Goal: Task Accomplishment & Management: Use online tool/utility

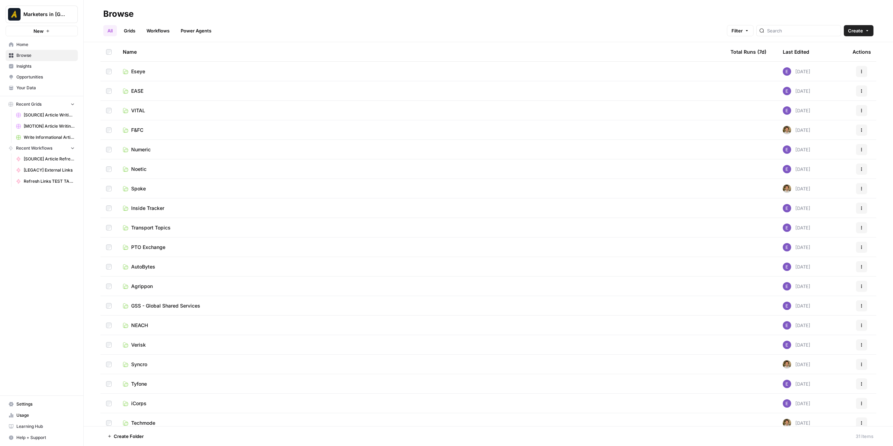
click at [142, 390] on td "Tyfone" at bounding box center [420, 383] width 607 height 19
click at [144, 386] on span "Tyfone" at bounding box center [139, 383] width 16 height 7
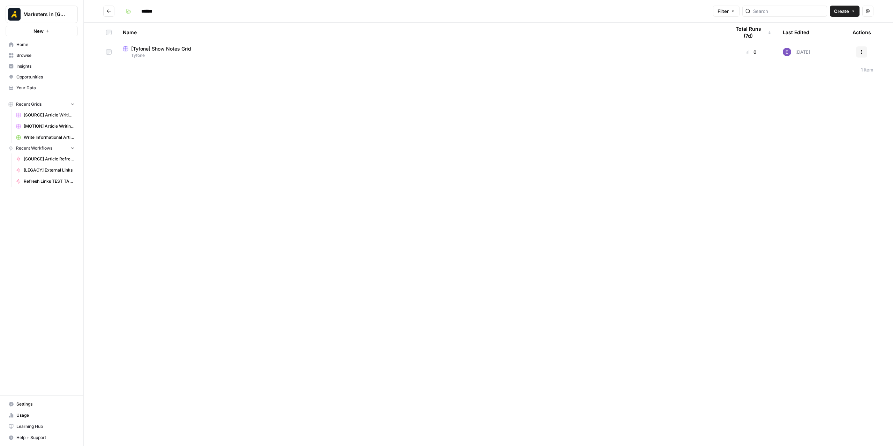
click at [195, 47] on div "[Tyfone] Show Notes Grid" at bounding box center [421, 48] width 596 height 7
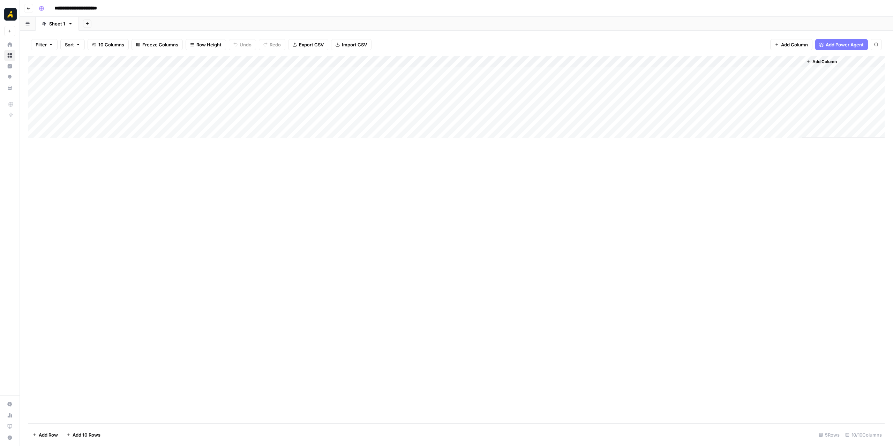
click at [30, 8] on icon "button" at bounding box center [29, 8] width 4 height 4
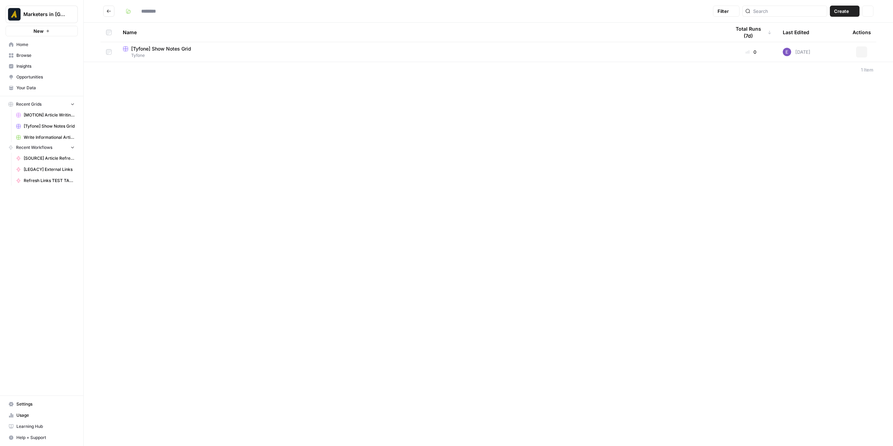
type input "******"
click at [110, 11] on icon "Go back" at bounding box center [108, 11] width 5 height 5
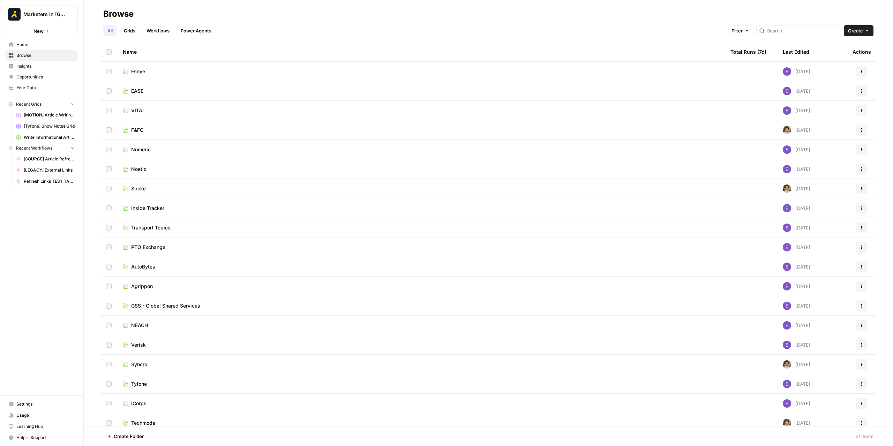
click at [134, 90] on span "EASE" at bounding box center [137, 91] width 12 height 7
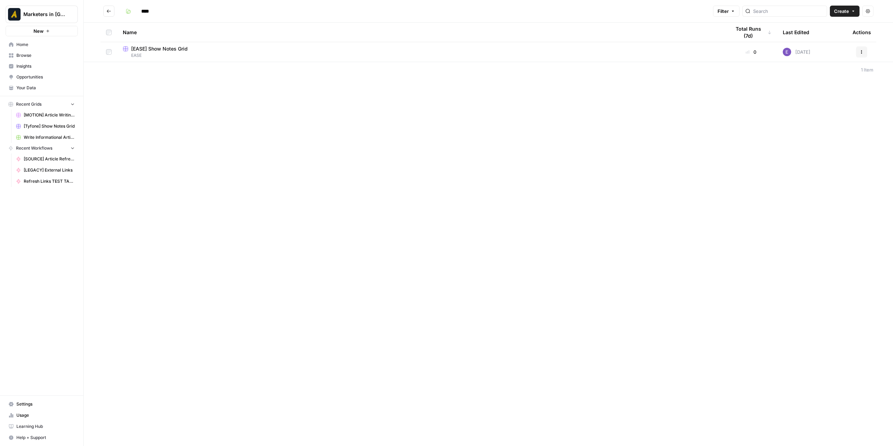
click at [165, 55] on span "EASE" at bounding box center [421, 55] width 596 height 6
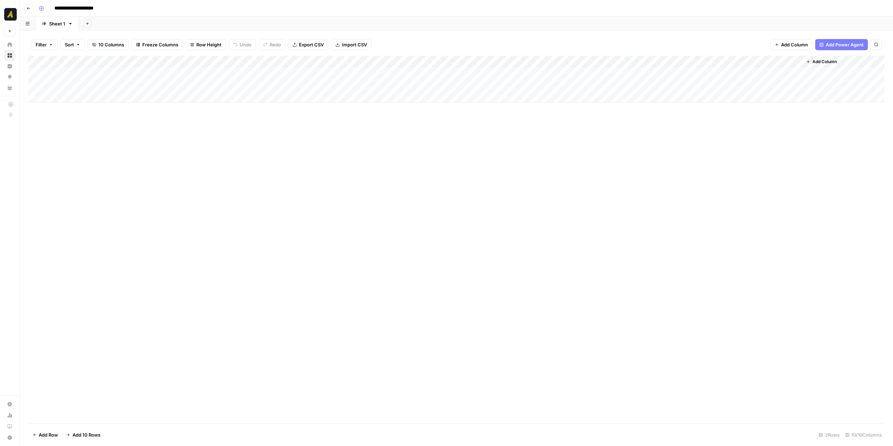
click at [32, 4] on header "**********" at bounding box center [456, 8] width 873 height 17
click at [30, 5] on button "Go back" at bounding box center [28, 8] width 9 height 9
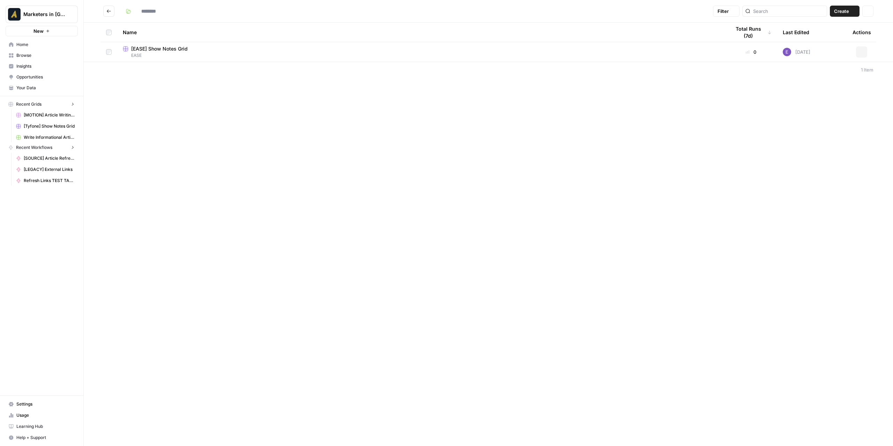
type input "****"
click at [106, 15] on button "Go back" at bounding box center [108, 11] width 11 height 11
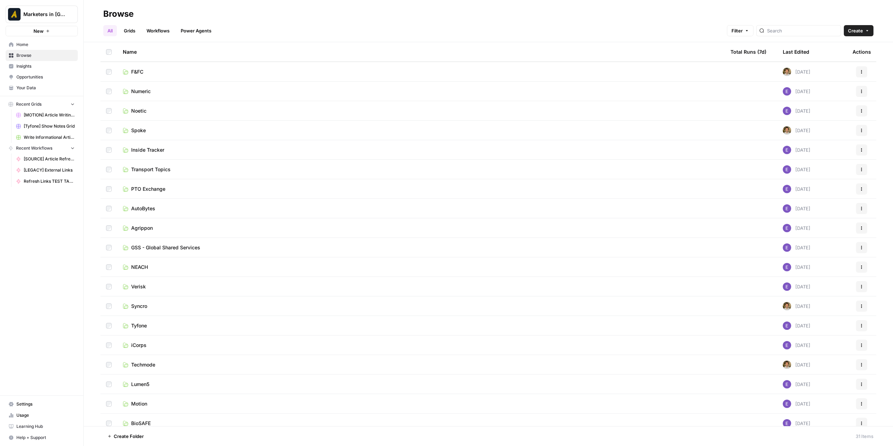
scroll to position [70, 0]
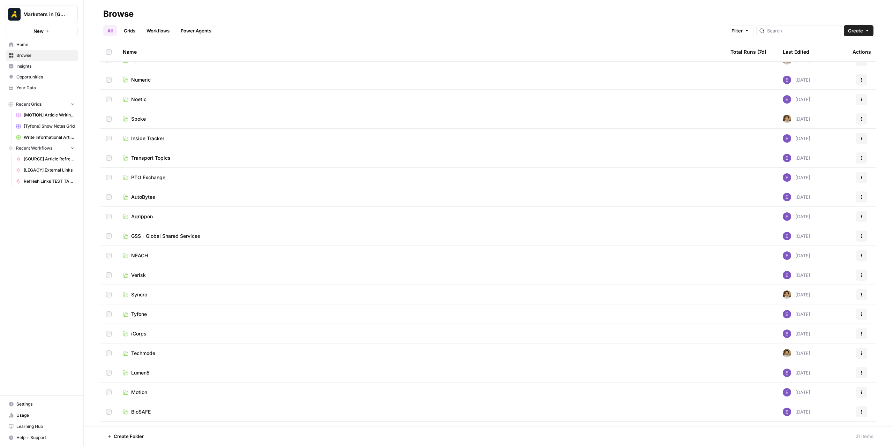
click at [145, 388] on td "Motion" at bounding box center [420, 392] width 607 height 19
click at [140, 394] on span "Motion" at bounding box center [139, 392] width 16 height 7
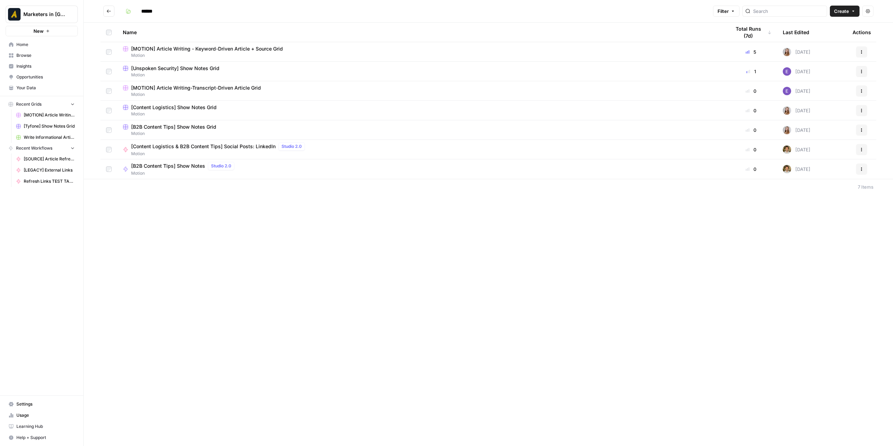
click at [209, 85] on span "[MOTION] Article Writing-Transcript-Driven Article Grid" at bounding box center [196, 87] width 130 height 7
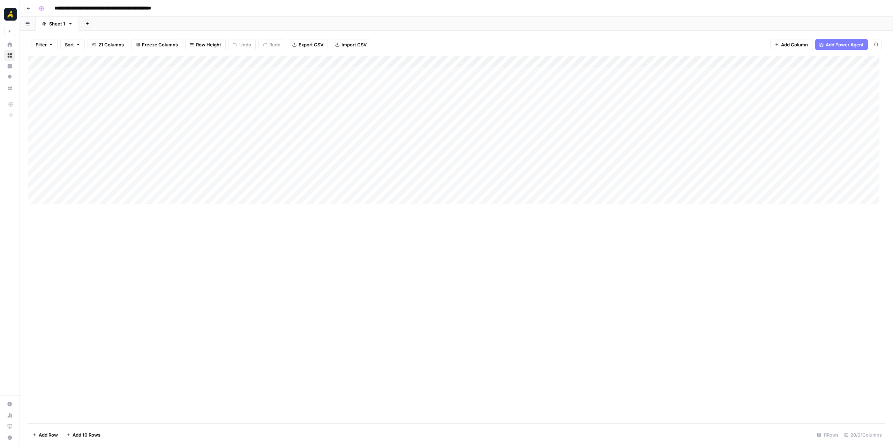
drag, startPoint x: 360, startPoint y: 211, endPoint x: 378, endPoint y: 211, distance: 17.8
click at [378, 211] on div "Add Column" at bounding box center [456, 240] width 856 height 368
drag, startPoint x: 576, startPoint y: 61, endPoint x: 595, endPoint y: 58, distance: 18.7
click at [595, 58] on div "Add Column" at bounding box center [456, 132] width 856 height 153
click at [24, 7] on button "Go back" at bounding box center [28, 8] width 9 height 9
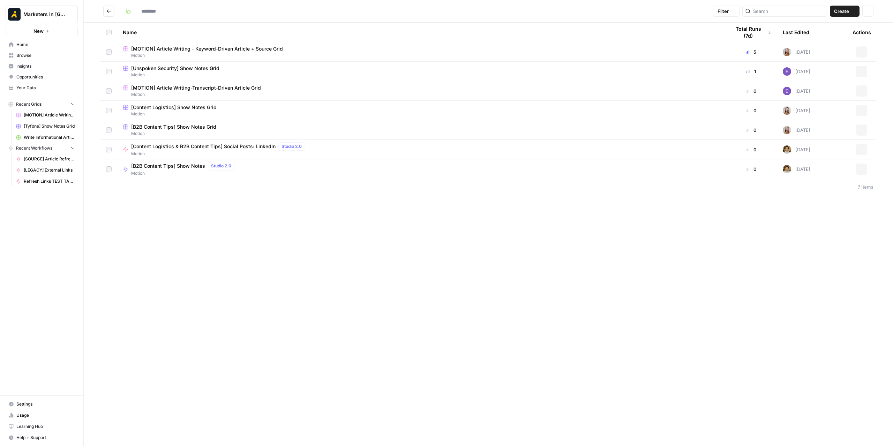
type input "******"
click at [110, 11] on icon "Go back" at bounding box center [109, 10] width 4 height 3
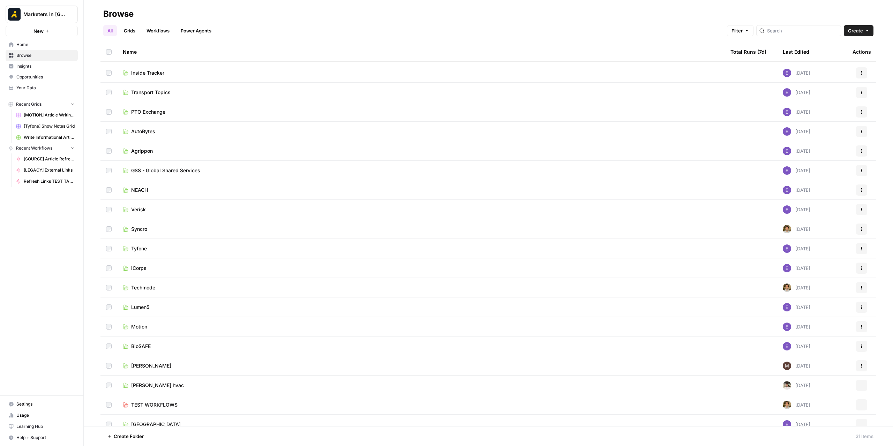
scroll to position [139, 0]
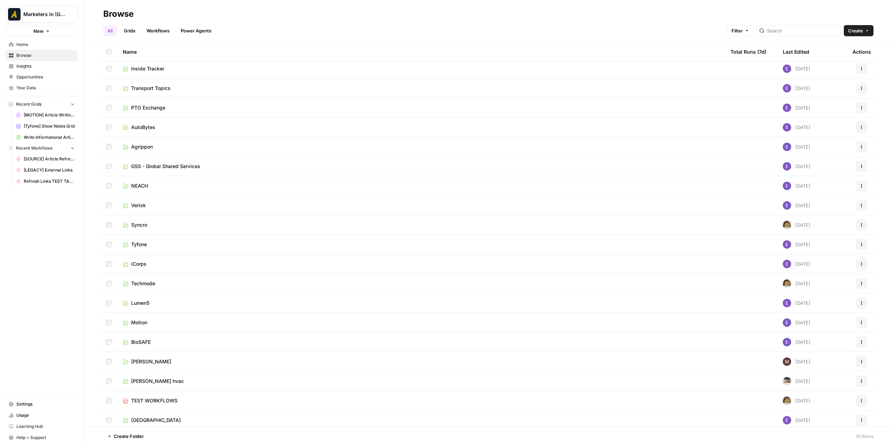
click at [149, 417] on span "[GEOGRAPHIC_DATA]" at bounding box center [156, 420] width 50 height 7
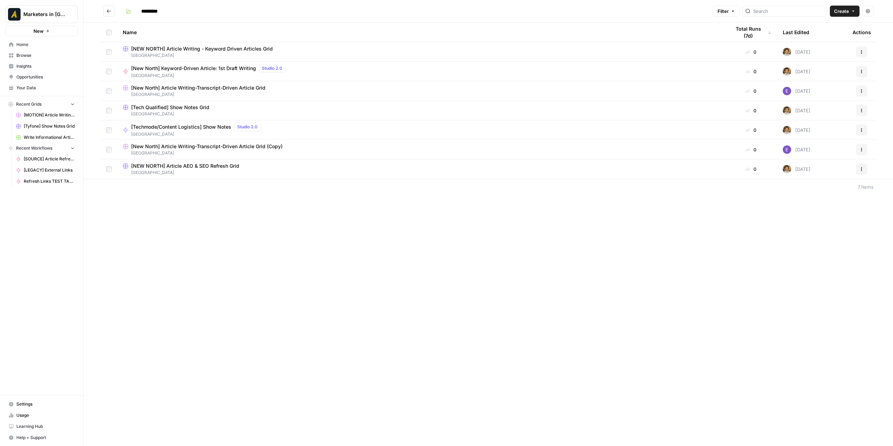
click at [224, 89] on span "[New North] Article Writing-Transcript-Driven Article Grid" at bounding box center [198, 87] width 134 height 7
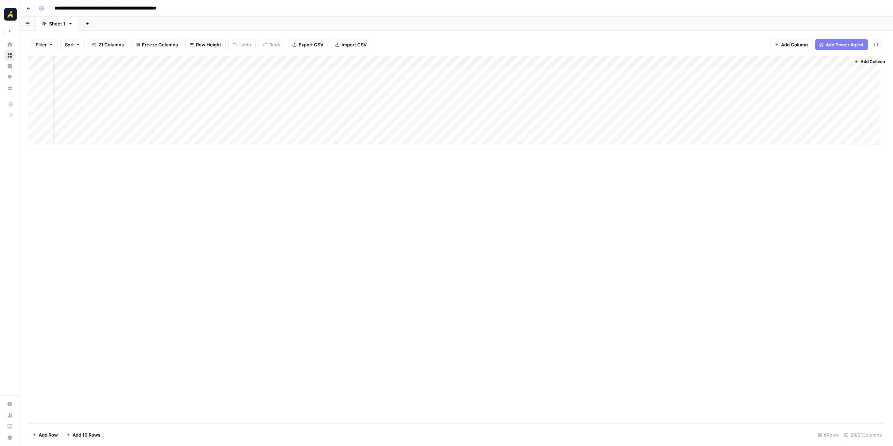
scroll to position [0, 994]
click at [192, 387] on div "Add Column" at bounding box center [456, 240] width 856 height 368
click at [221, 286] on div "Add Column" at bounding box center [456, 240] width 856 height 368
click at [568, 107] on div "Add Column" at bounding box center [456, 103] width 856 height 94
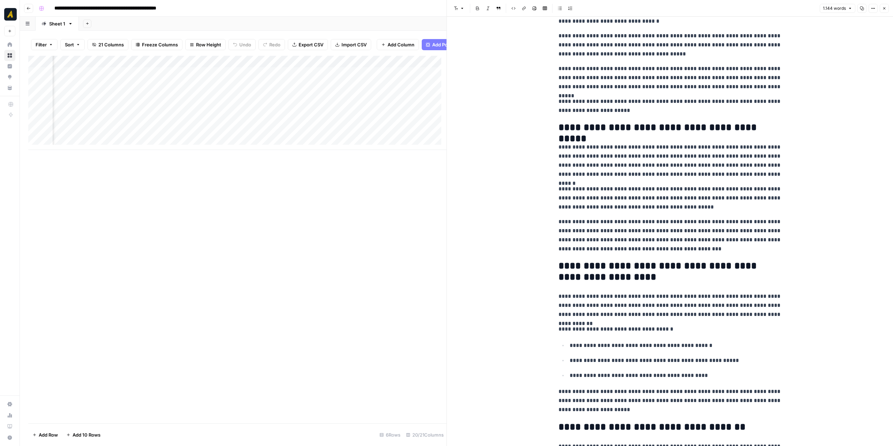
scroll to position [349, 0]
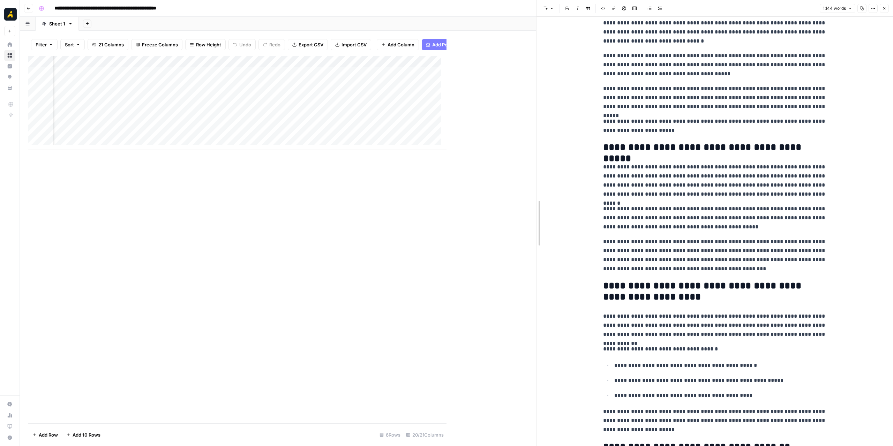
drag, startPoint x: 445, startPoint y: 178, endPoint x: 535, endPoint y: 181, distance: 89.7
click at [535, 181] on div at bounding box center [536, 223] width 7 height 446
click at [515, 60] on span "Add Column" at bounding box center [520, 62] width 24 height 6
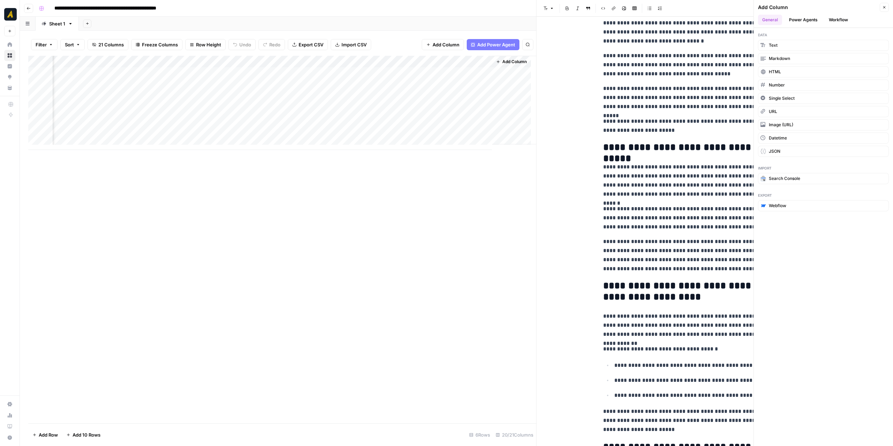
click at [844, 19] on button "Workflow" at bounding box center [838, 20] width 28 height 10
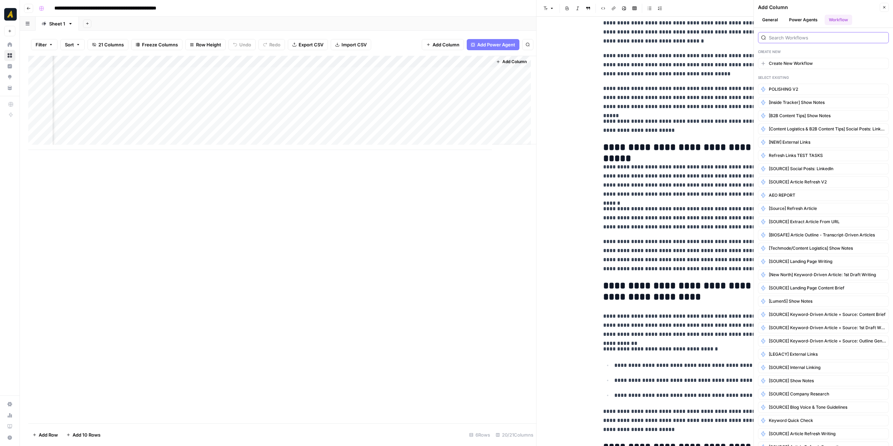
click at [795, 40] on input "search" at bounding box center [827, 37] width 117 height 7
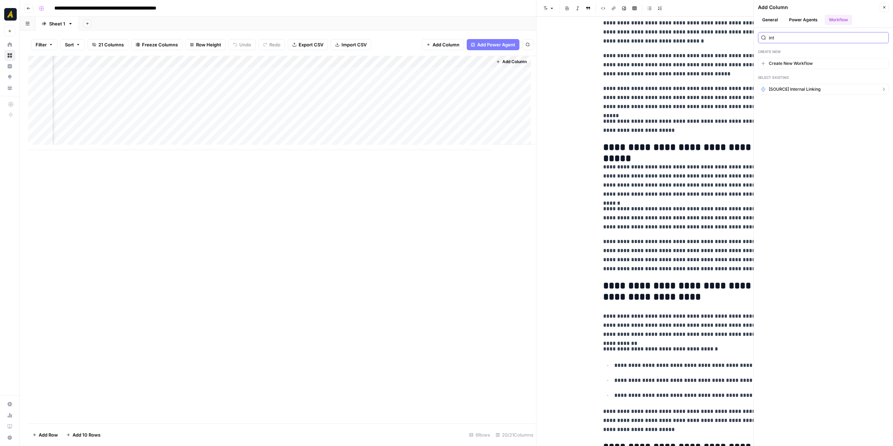
type input "int"
click at [800, 87] on span "[SOURCE] Internal Linking" at bounding box center [795, 89] width 52 height 6
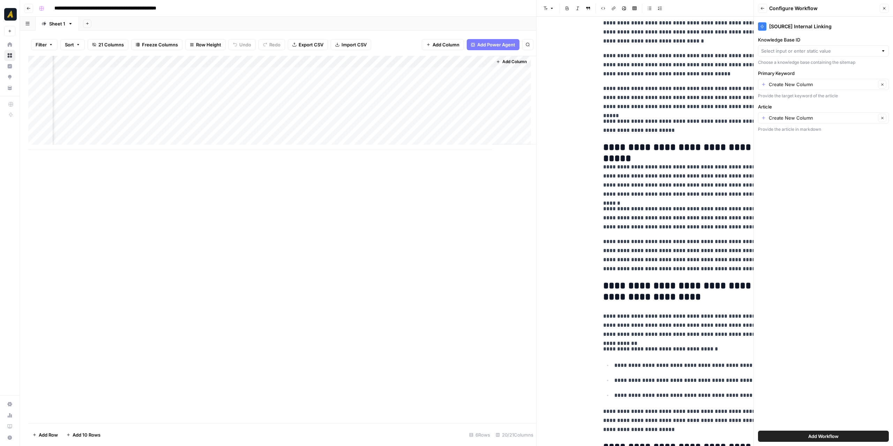
click at [883, 51] on div at bounding box center [883, 50] width 5 height 7
click at [783, 85] on span "[GEOGRAPHIC_DATA]" at bounding box center [822, 86] width 116 height 7
type input "[GEOGRAPHIC_DATA]"
click at [881, 83] on icon "button" at bounding box center [882, 85] width 4 height 4
click at [883, 84] on div at bounding box center [883, 84] width 5 height 7
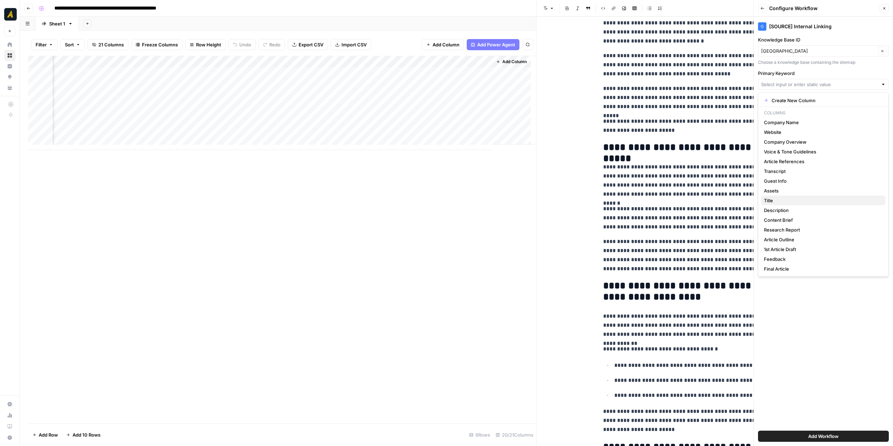
click at [770, 198] on span "Title" at bounding box center [822, 200] width 116 height 7
type input "Title"
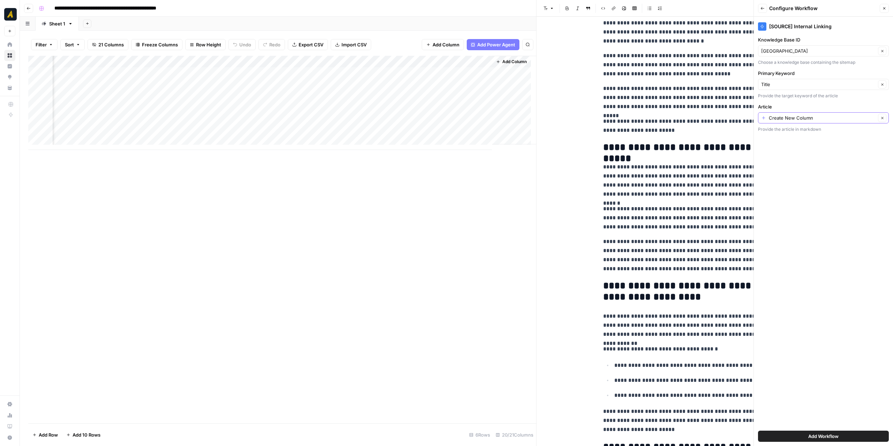
click at [881, 118] on icon "button" at bounding box center [882, 118] width 4 height 4
click at [882, 118] on div at bounding box center [883, 117] width 5 height 7
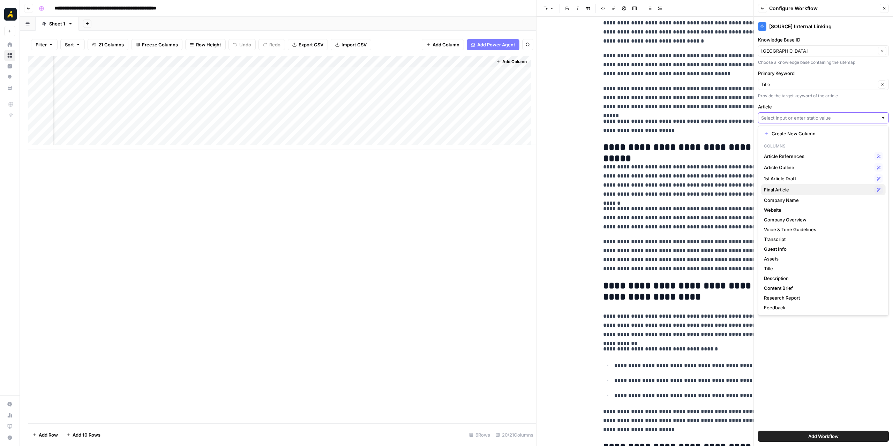
click at [796, 188] on span "Final Article" at bounding box center [818, 189] width 108 height 7
type input "Final Article"
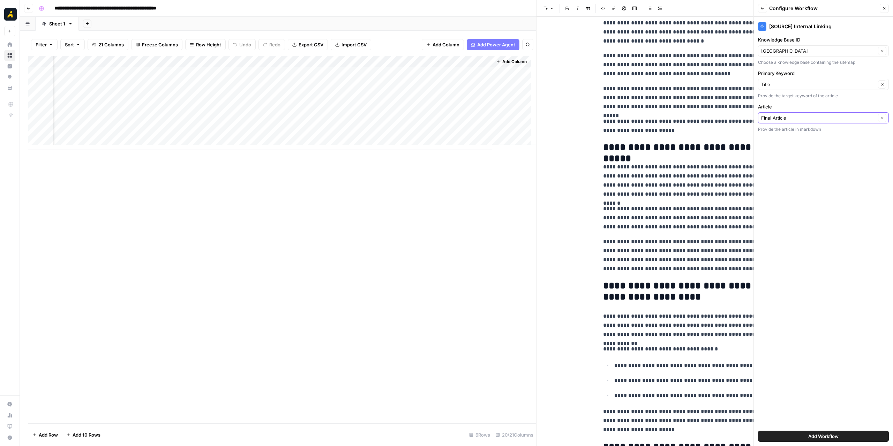
click at [805, 433] on button "Add Workflow" at bounding box center [823, 436] width 131 height 11
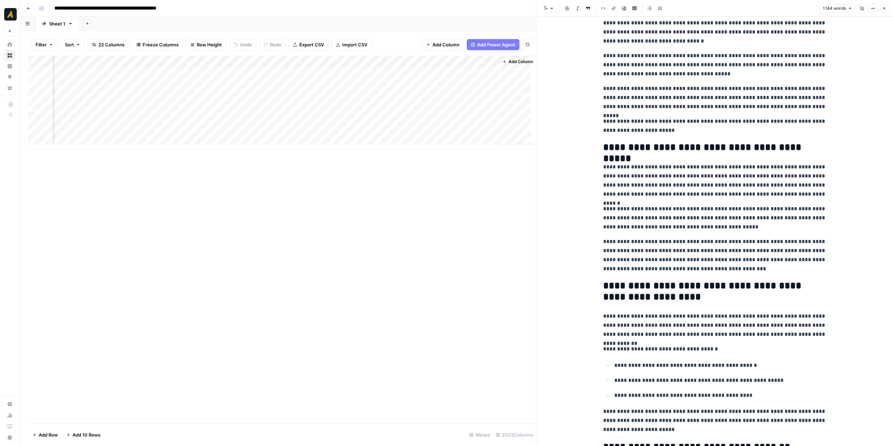
scroll to position [0, 1432]
drag, startPoint x: 402, startPoint y: 60, endPoint x: 386, endPoint y: 60, distance: 15.7
click at [386, 60] on div "Add Column" at bounding box center [282, 103] width 508 height 94
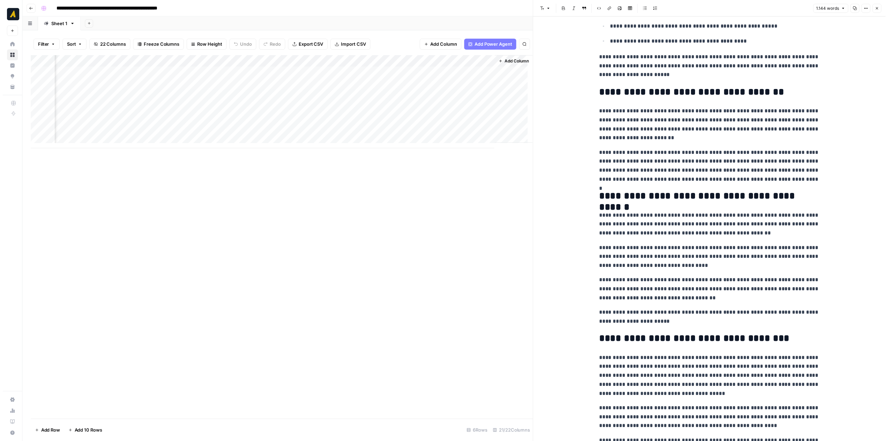
scroll to position [666, 0]
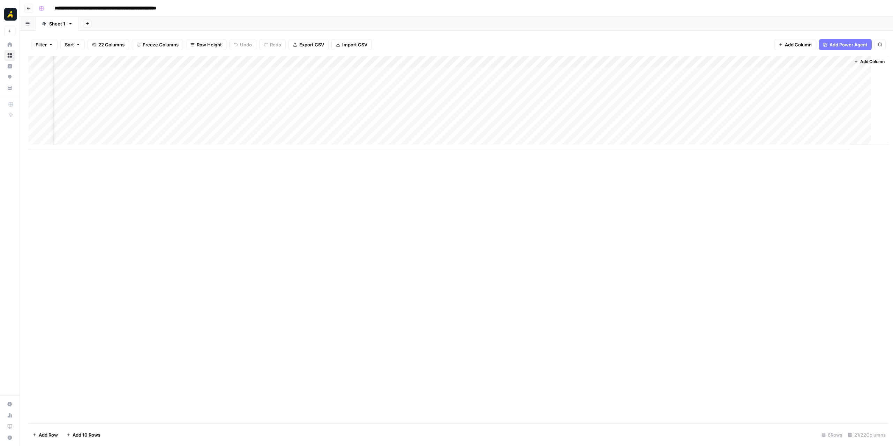
scroll to position [0, 1058]
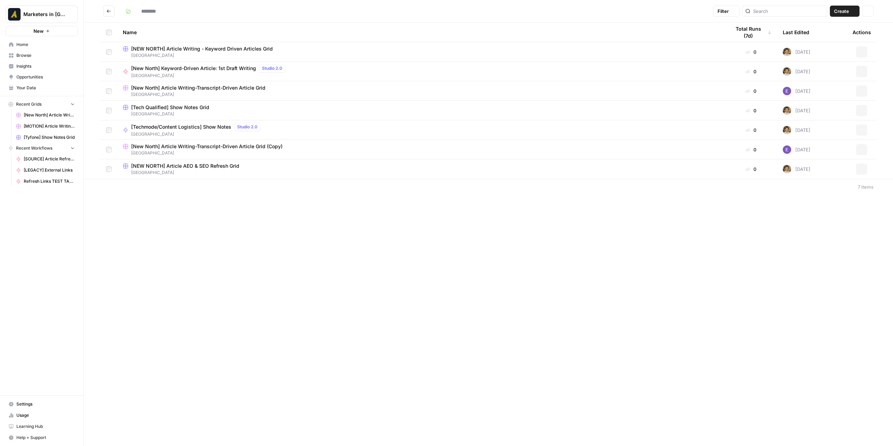
type input "*********"
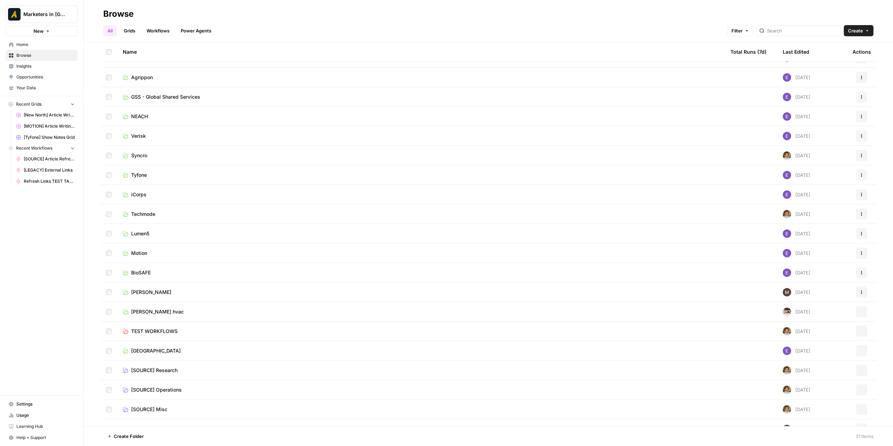
scroll to position [209, 0]
click at [146, 254] on span "Motion" at bounding box center [139, 252] width 16 height 7
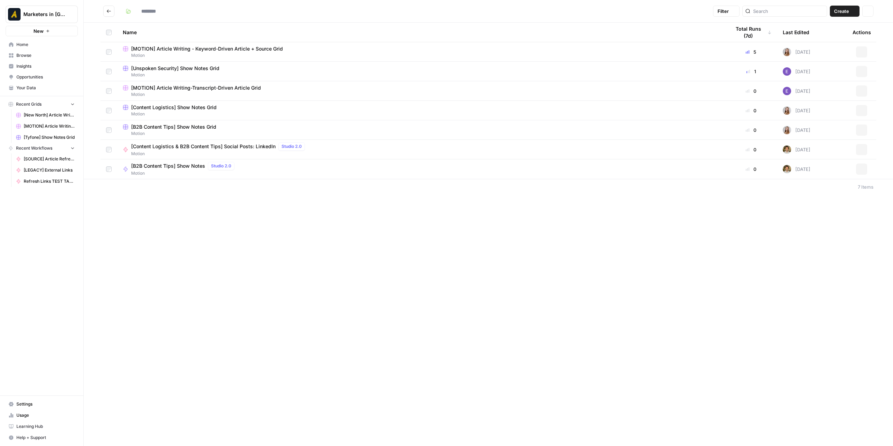
type input "******"
click at [227, 85] on span "[MOTION] Article Writing-Transcript-Driven Article Grid" at bounding box center [196, 87] width 130 height 7
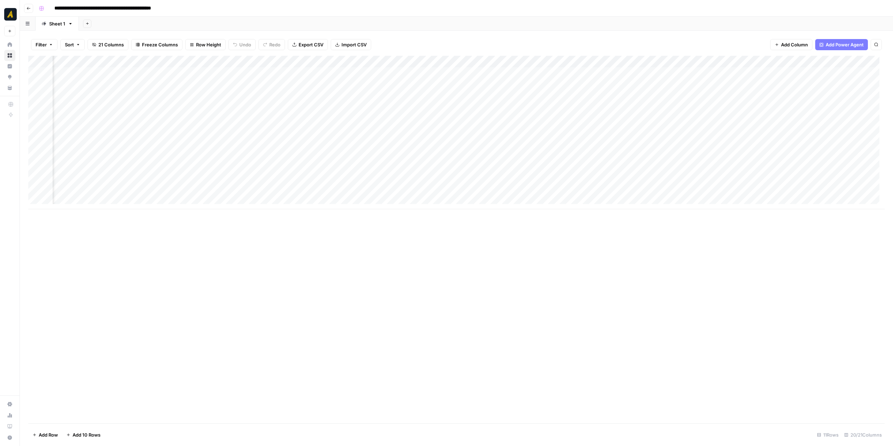
scroll to position [0, 42]
click at [35, 8] on header "**********" at bounding box center [456, 8] width 873 height 17
click at [31, 7] on button "Go back" at bounding box center [28, 8] width 9 height 9
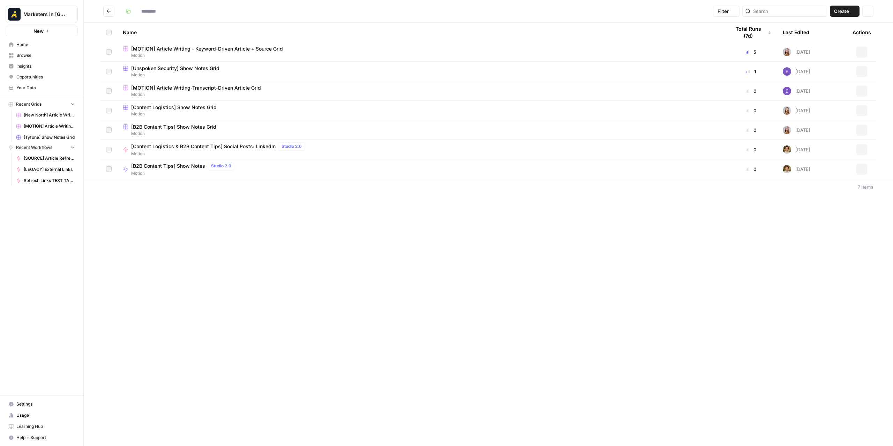
type input "******"
click at [110, 12] on icon "Go back" at bounding box center [108, 11] width 5 height 5
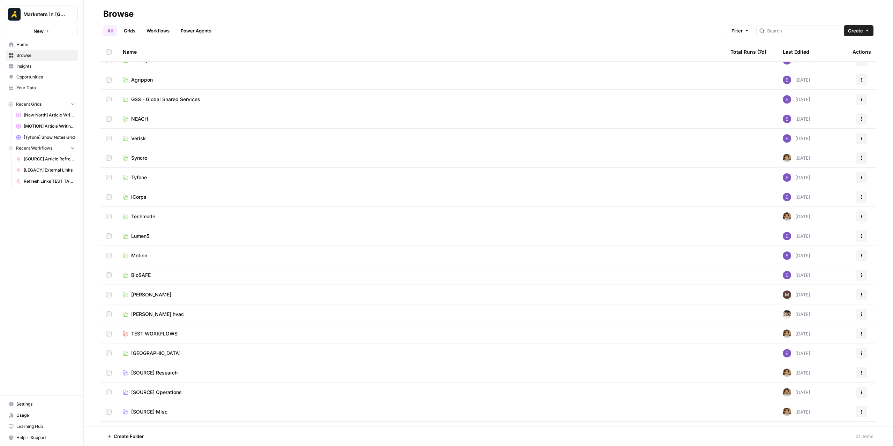
scroll to position [209, 0]
click at [147, 343] on td "[GEOGRAPHIC_DATA]" at bounding box center [420, 350] width 607 height 19
click at [149, 348] on span "[GEOGRAPHIC_DATA]" at bounding box center [156, 350] width 50 height 7
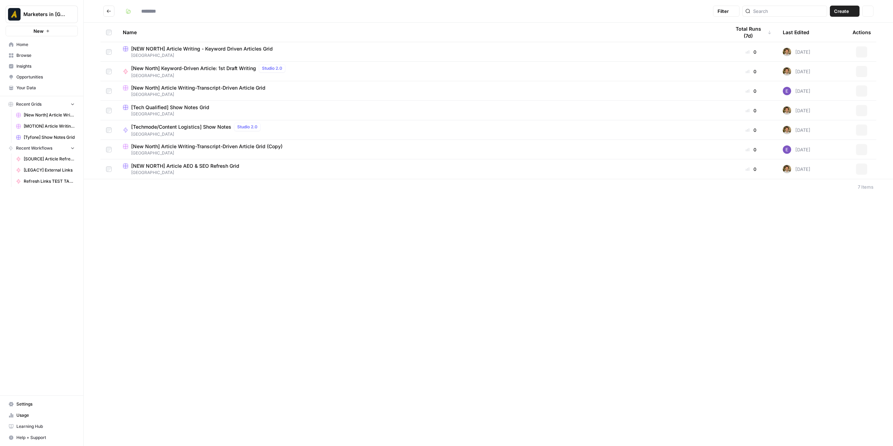
type input "*********"
click at [107, 9] on icon "Go back" at bounding box center [108, 11] width 5 height 5
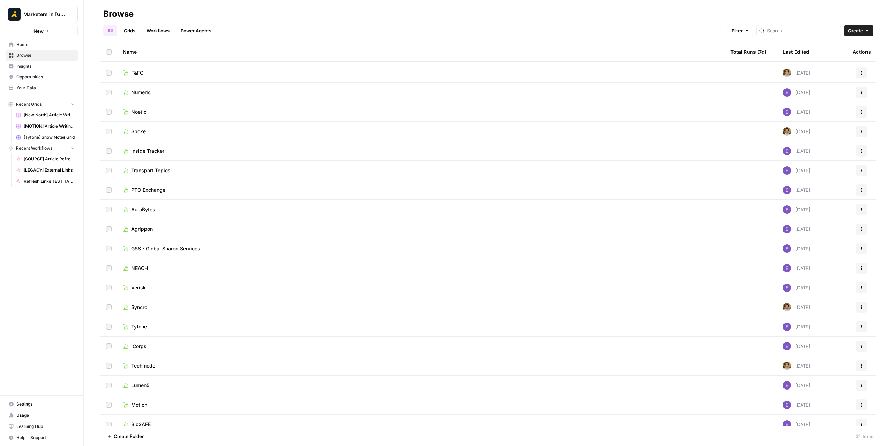
scroll to position [105, 0]
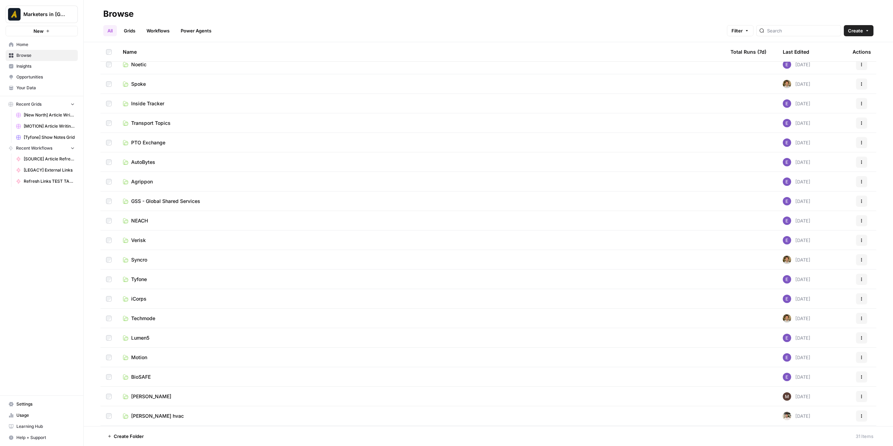
click at [151, 357] on link "Motion" at bounding box center [421, 357] width 596 height 7
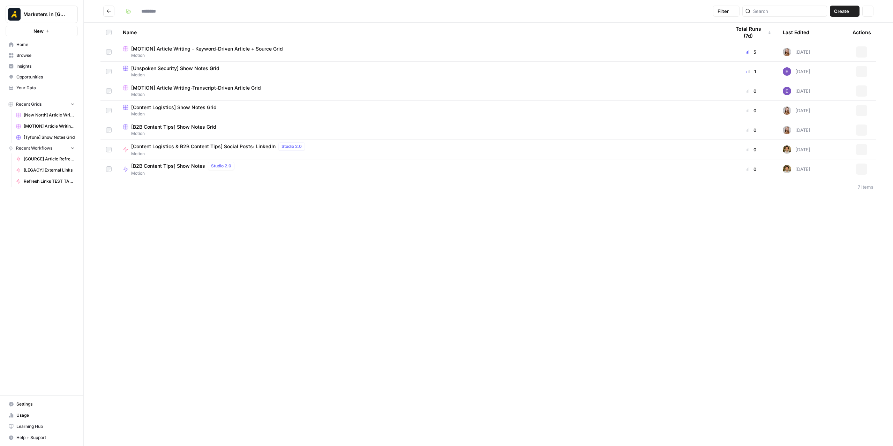
type input "******"
click at [203, 88] on span "[MOTION] Article Writing-Transcript-Driven Article Grid" at bounding box center [196, 87] width 130 height 7
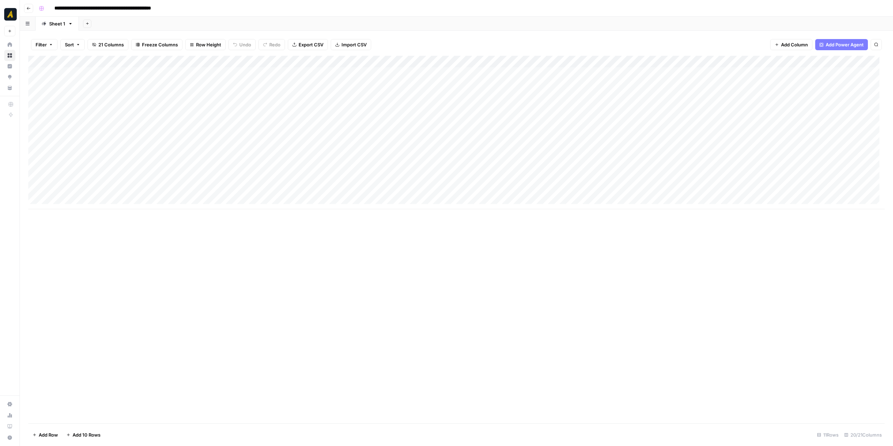
click at [31, 6] on button "Go back" at bounding box center [28, 8] width 9 height 9
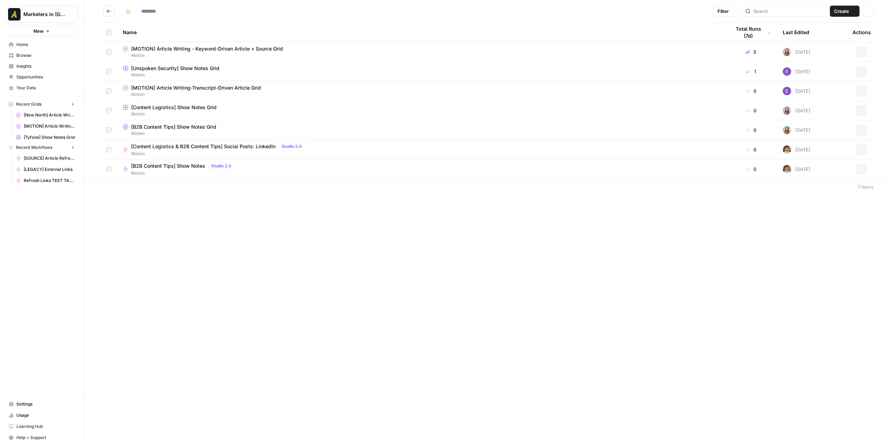
type input "******"
click at [106, 11] on button "Go back" at bounding box center [108, 11] width 11 height 11
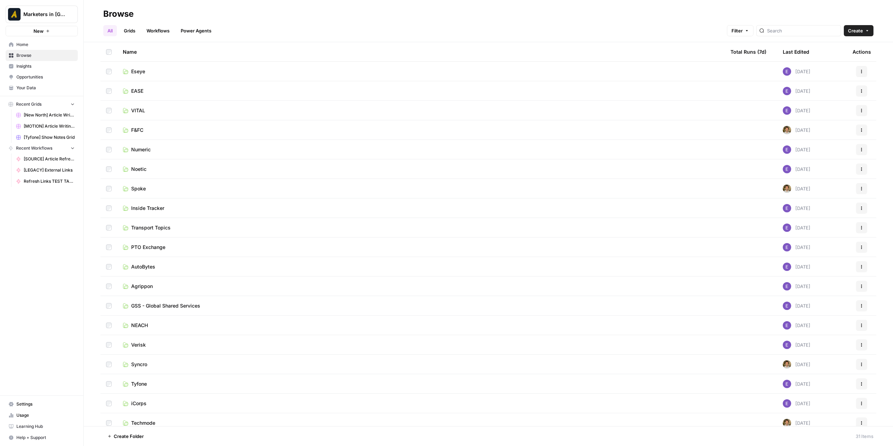
scroll to position [209, 0]
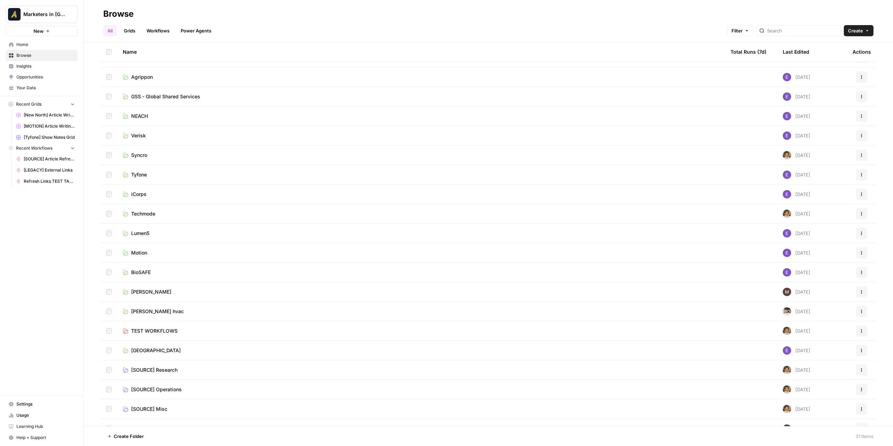
click at [144, 347] on span "[GEOGRAPHIC_DATA]" at bounding box center [156, 350] width 50 height 7
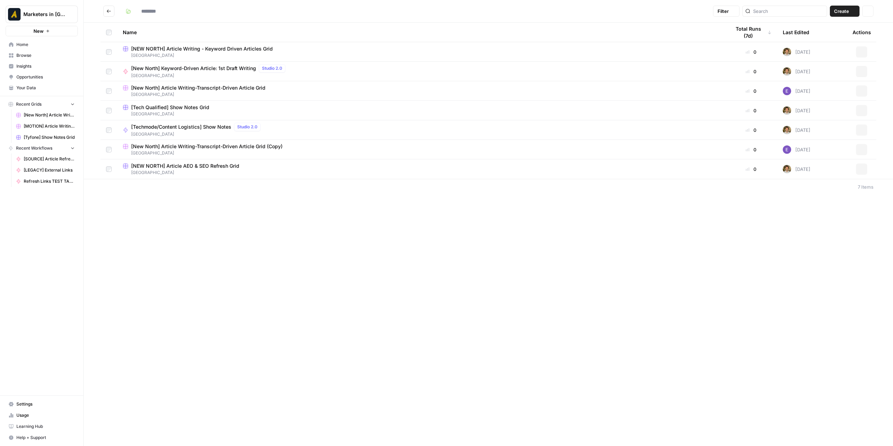
type input "*********"
click at [176, 86] on span "[New North] Article Writing-Transcript-Driven Article Grid" at bounding box center [198, 87] width 134 height 7
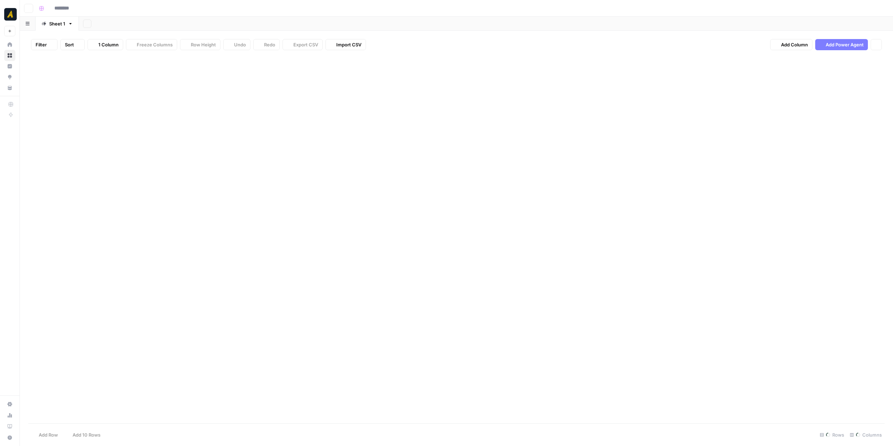
type input "**********"
drag, startPoint x: 524, startPoint y: 60, endPoint x: 588, endPoint y: 62, distance: 63.8
click at [588, 62] on div "Add Column" at bounding box center [456, 103] width 856 height 94
drag, startPoint x: 372, startPoint y: 150, endPoint x: 377, endPoint y: 150, distance: 4.9
click at [377, 150] on div "Add Column" at bounding box center [456, 240] width 856 height 368
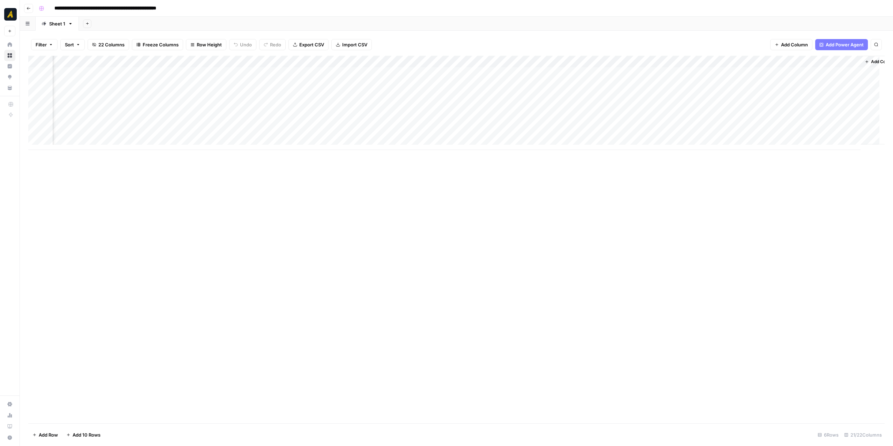
scroll to position [0, 1108]
click at [515, 121] on div "Add Column" at bounding box center [456, 103] width 856 height 94
click at [529, 121] on div "Add Column" at bounding box center [456, 103] width 856 height 94
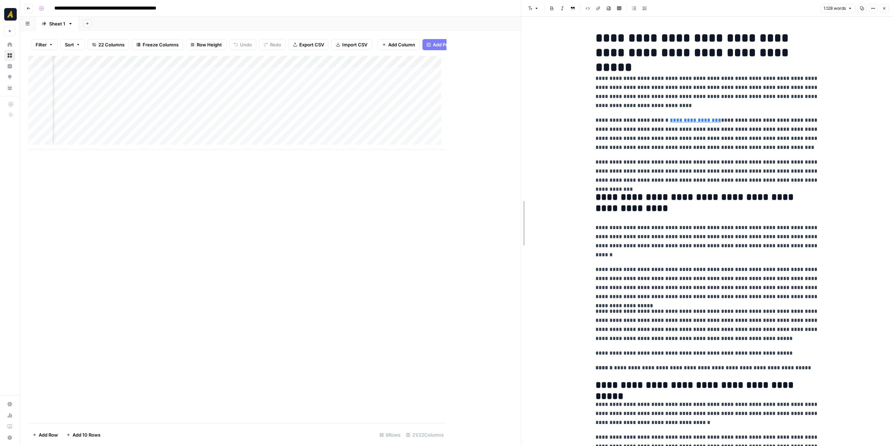
drag, startPoint x: 448, startPoint y: 160, endPoint x: 523, endPoint y: 161, distance: 74.3
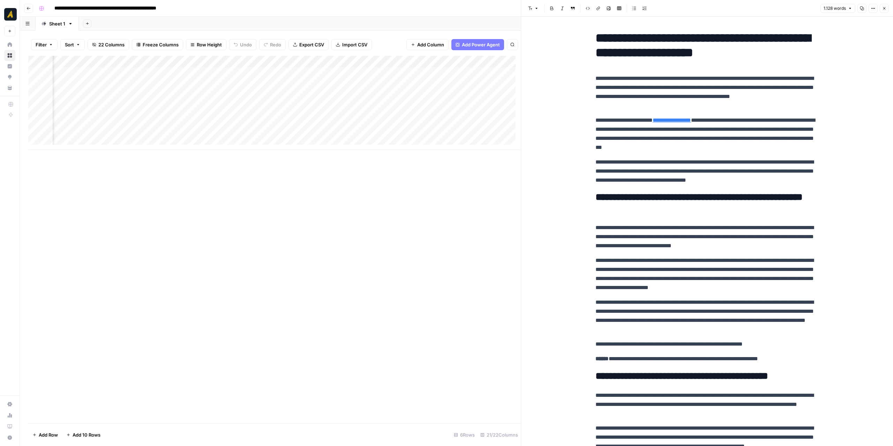
click at [28, 9] on icon "button" at bounding box center [29, 8] width 4 height 4
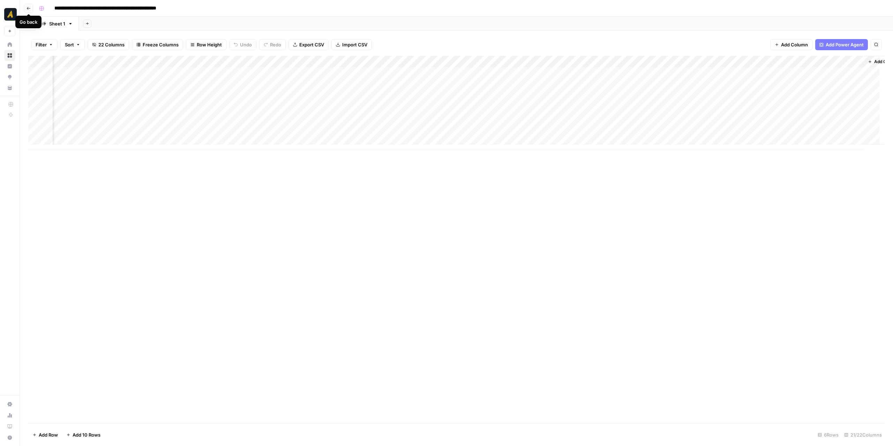
click at [28, 9] on icon "button" at bounding box center [29, 8] width 4 height 4
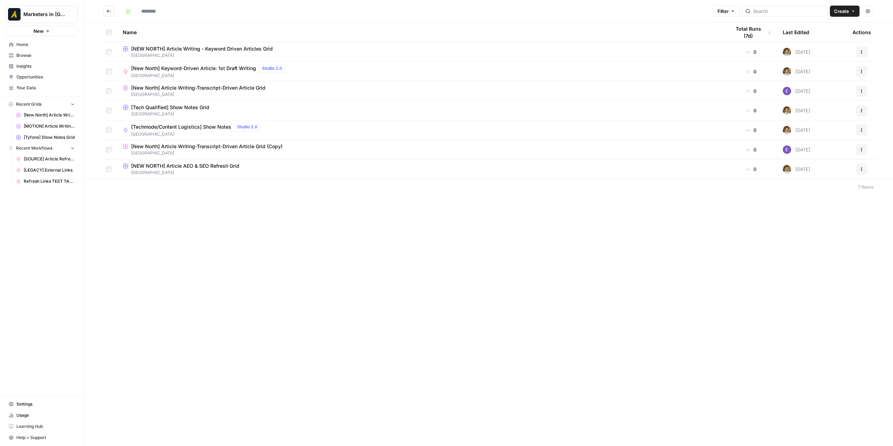
type input "*********"
click at [103, 9] on button "Go back" at bounding box center [108, 11] width 11 height 11
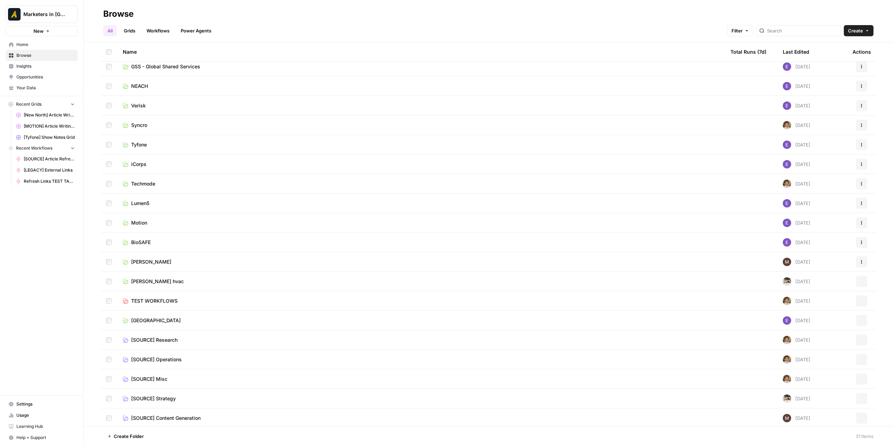
scroll to position [241, 0]
click at [136, 436] on span "Create Folder" at bounding box center [129, 436] width 30 height 7
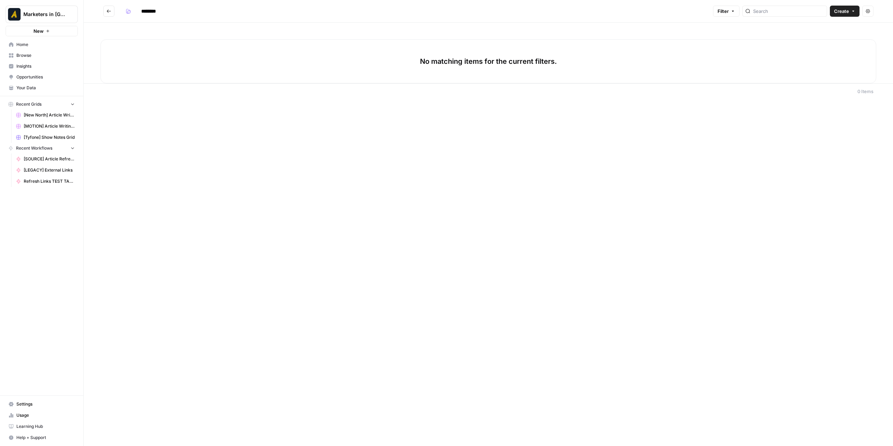
click at [155, 13] on input "********" at bounding box center [157, 11] width 39 height 11
type input "*********"
click at [149, 56] on div "No matching items for the current filters." at bounding box center [488, 61] width 776 height 44
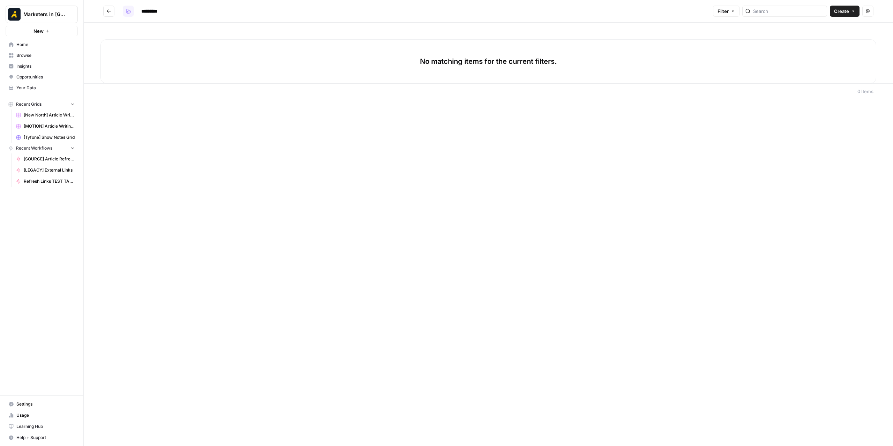
click at [131, 8] on button "button" at bounding box center [128, 11] width 11 height 11
click at [135, 46] on div "Green" at bounding box center [159, 47] width 61 height 7
click at [301, 146] on div "********* Filter Create Actions No matching items for the current filters. 0 It…" at bounding box center [488, 223] width 809 height 446
click at [106, 11] on icon "Go back" at bounding box center [108, 11] width 5 height 5
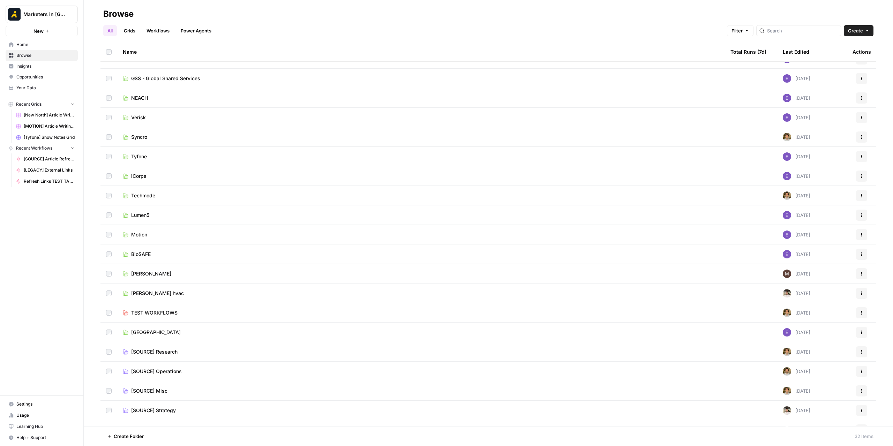
scroll to position [260, 0]
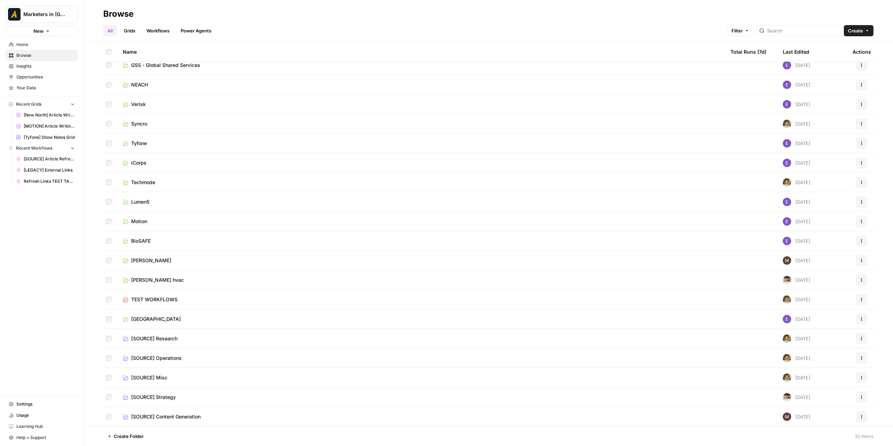
click at [178, 363] on td "[SOURCE] Operations" at bounding box center [420, 357] width 607 height 19
click at [176, 360] on span "[SOURCE] Operations" at bounding box center [156, 358] width 51 height 7
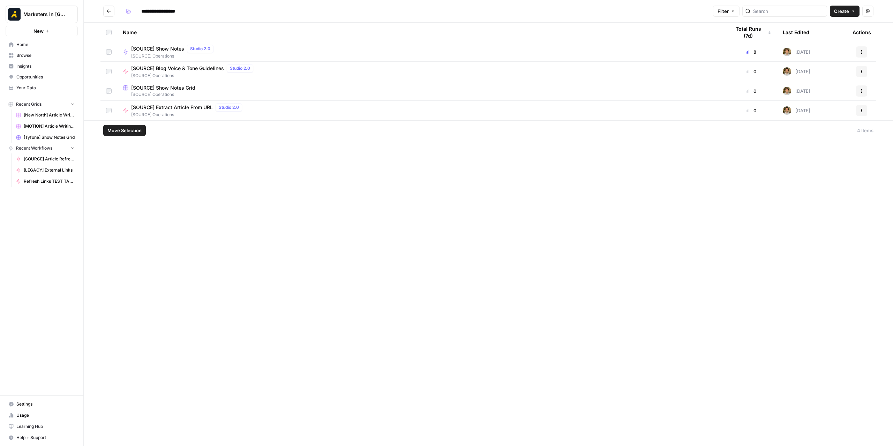
click at [860, 88] on button "Actions" at bounding box center [861, 90] width 11 height 11
click at [831, 105] on span "Duplicate" at bounding box center [830, 107] width 56 height 7
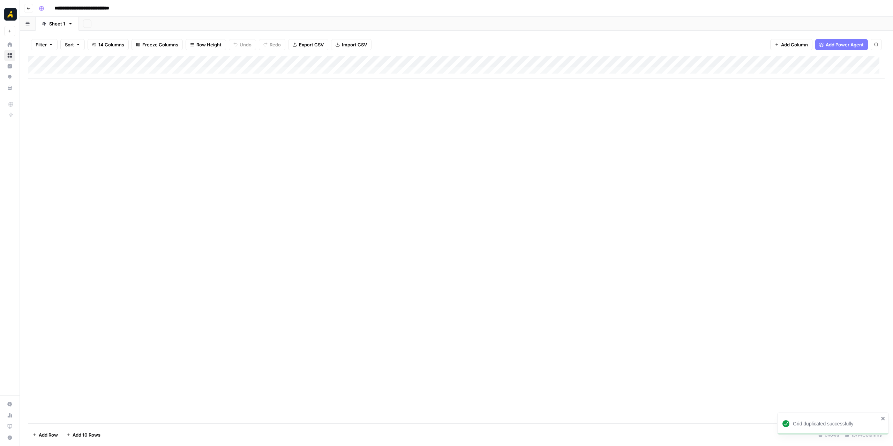
click at [75, 7] on input "**********" at bounding box center [95, 8] width 88 height 11
drag, startPoint x: 76, startPoint y: 7, endPoint x: 56, endPoint y: 7, distance: 19.9
click at [56, 7] on input "**********" at bounding box center [95, 8] width 88 height 11
drag, startPoint x: 121, startPoint y: 8, endPoint x: 137, endPoint y: 7, distance: 16.8
click at [137, 7] on input "**********" at bounding box center [96, 8] width 91 height 11
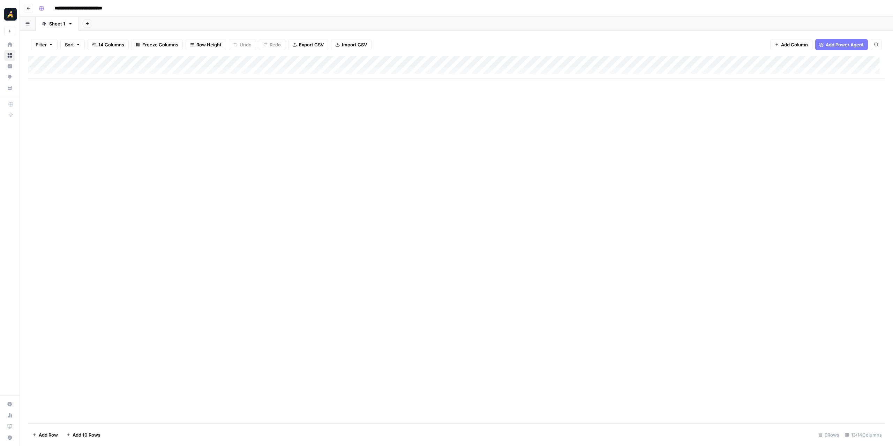
type input "**********"
drag, startPoint x: 204, startPoint y: 132, endPoint x: 123, endPoint y: 75, distance: 98.5
click at [203, 132] on div "Add Column" at bounding box center [456, 240] width 856 height 368
click at [30, 10] on button "Go back" at bounding box center [28, 8] width 9 height 9
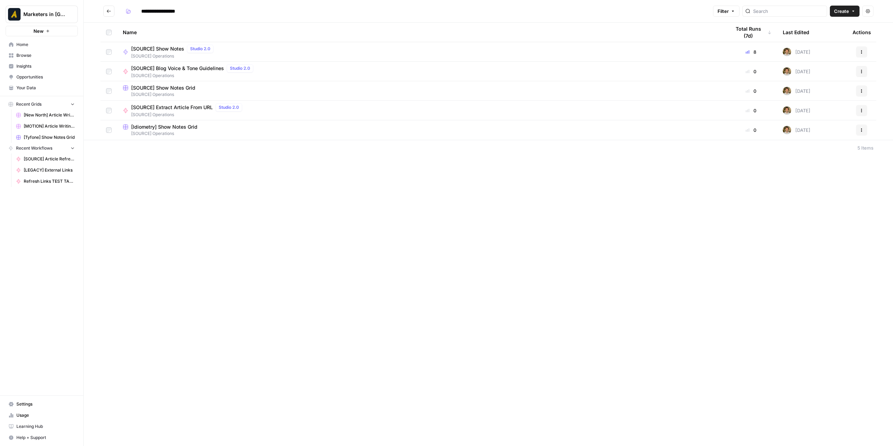
click at [858, 130] on button "Actions" at bounding box center [861, 129] width 11 height 11
click at [824, 171] on span "Move To" at bounding box center [830, 171] width 56 height 7
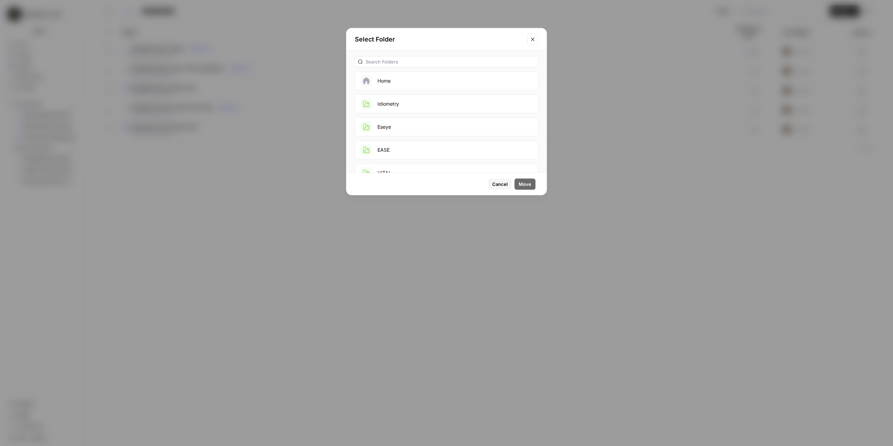
click at [407, 106] on button "Idiometry" at bounding box center [446, 104] width 183 height 19
click at [527, 186] on span "Move" at bounding box center [525, 184] width 13 height 7
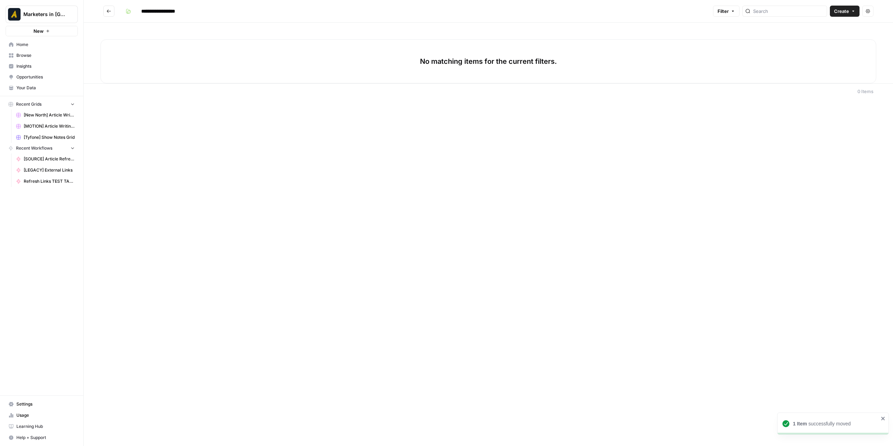
type input "*********"
click at [195, 55] on span "Idiometry" at bounding box center [421, 55] width 596 height 6
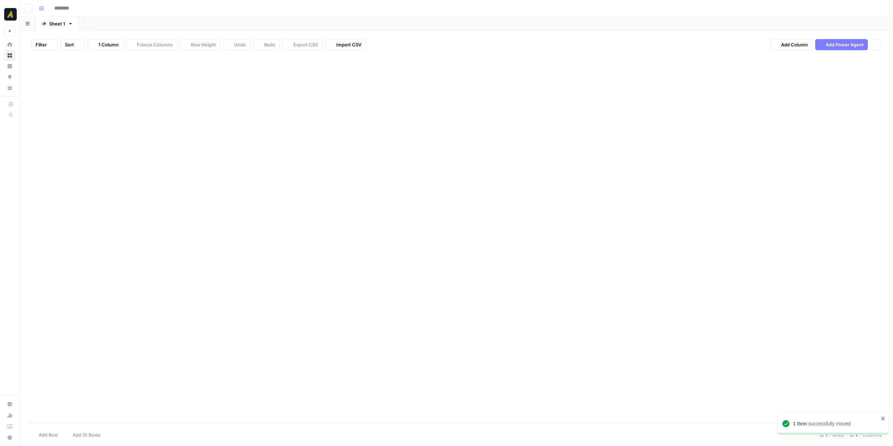
type input "**********"
click at [59, 70] on div "Add Column" at bounding box center [456, 67] width 856 height 23
click at [73, 82] on div "Add Column" at bounding box center [456, 73] width 856 height 35
click at [74, 96] on div "Add Column" at bounding box center [456, 79] width 856 height 47
click at [190, 171] on div "Add Column" at bounding box center [456, 240] width 856 height 368
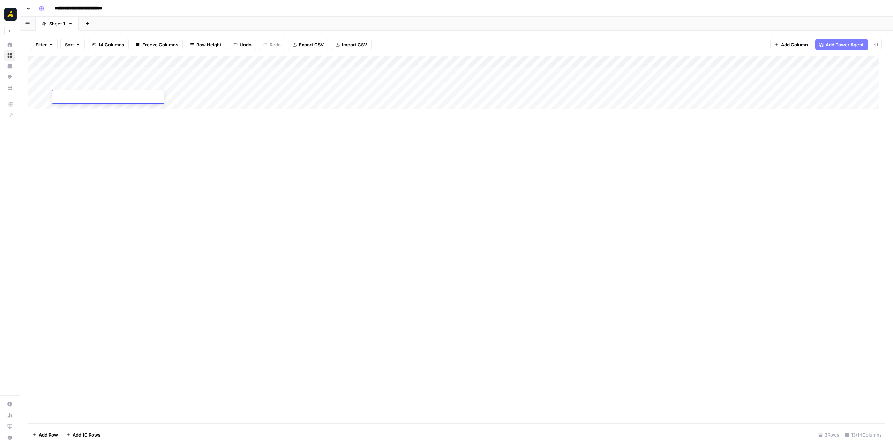
click at [99, 71] on div "Add Column" at bounding box center [456, 85] width 856 height 59
type textarea "*********"
click at [210, 167] on div "Add Column" at bounding box center [456, 240] width 856 height 368
click at [273, 69] on div "Add Column" at bounding box center [456, 85] width 856 height 59
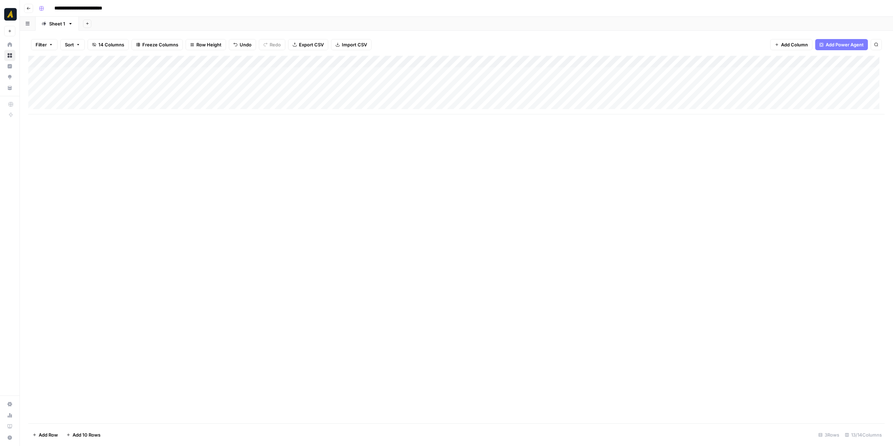
click at [273, 69] on div "Add Column" at bounding box center [456, 85] width 856 height 59
type textarea "**********"
click at [402, 171] on div "Add Column" at bounding box center [456, 240] width 856 height 368
click at [207, 71] on div "Add Column" at bounding box center [456, 85] width 856 height 59
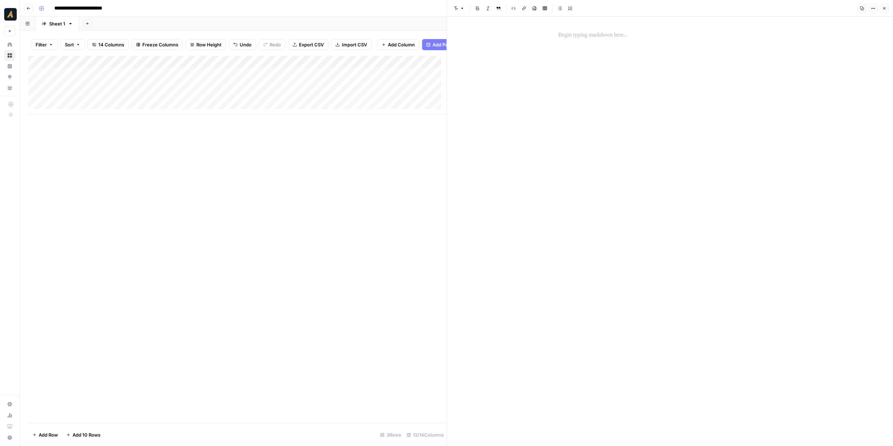
click at [570, 35] on p at bounding box center [669, 35] width 223 height 9
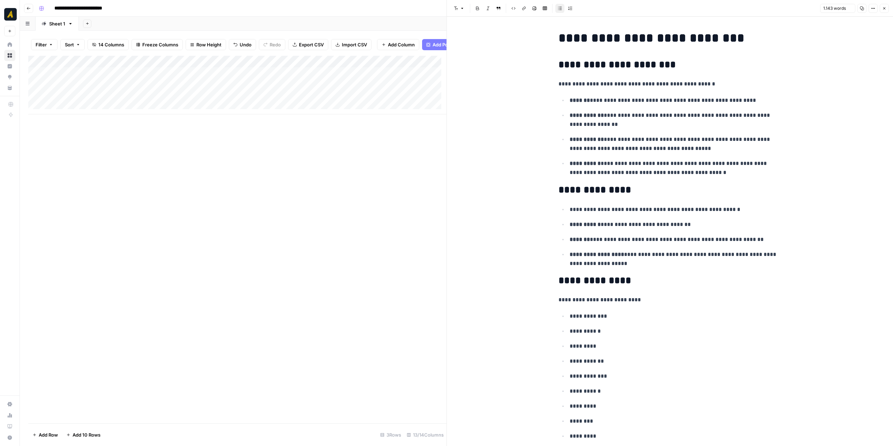
scroll to position [2694, 0]
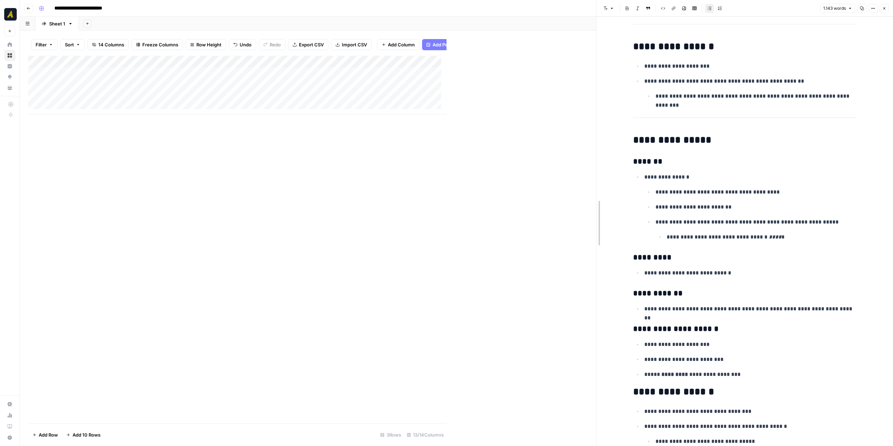
drag, startPoint x: 449, startPoint y: 180, endPoint x: 618, endPoint y: 186, distance: 168.9
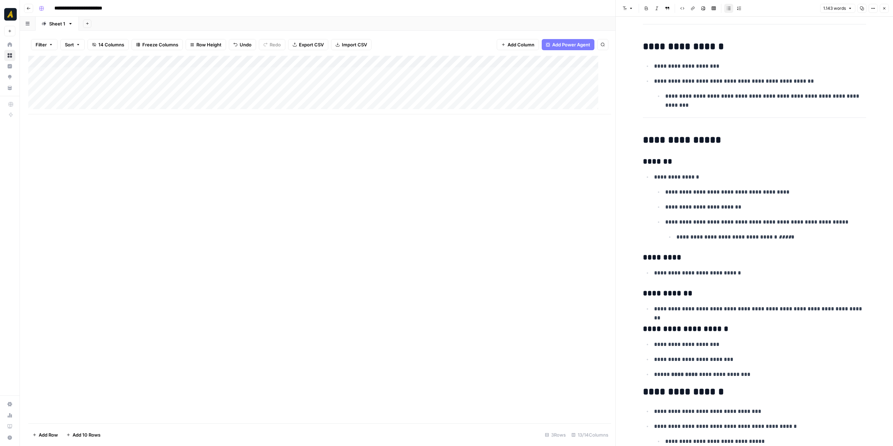
click at [453, 185] on div "Add Column" at bounding box center [319, 240] width 583 height 368
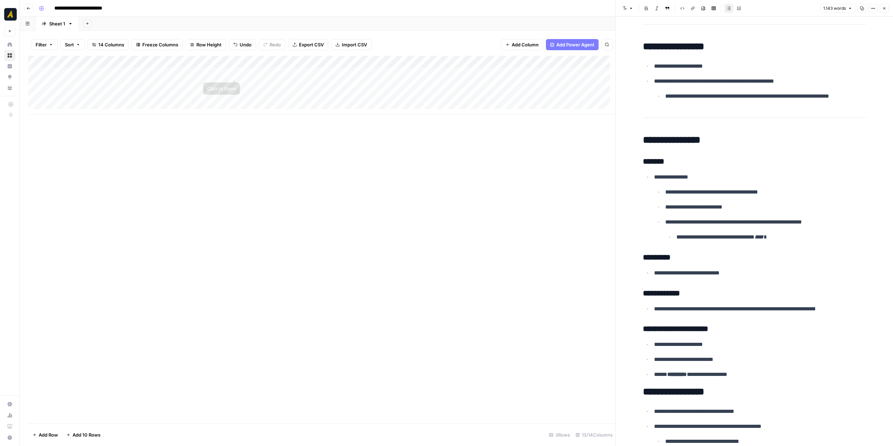
click at [271, 75] on div "Add Column" at bounding box center [321, 85] width 587 height 59
click at [271, 75] on textarea "**********" at bounding box center [297, 74] width 112 height 10
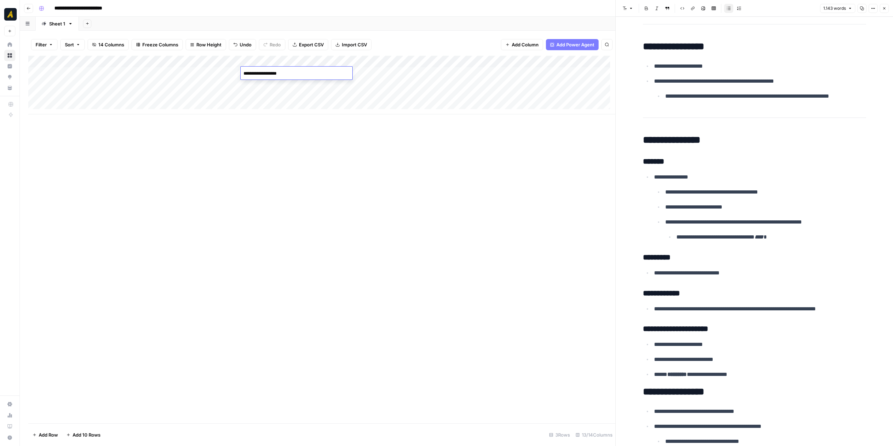
click at [527, 139] on div "Add Column" at bounding box center [321, 240] width 587 height 368
click at [520, 147] on div "Add Column" at bounding box center [321, 240] width 587 height 368
drag, startPoint x: 411, startPoint y: 65, endPoint x: 378, endPoint y: 66, distance: 33.1
click at [378, 66] on div "Add Column" at bounding box center [321, 85] width 587 height 59
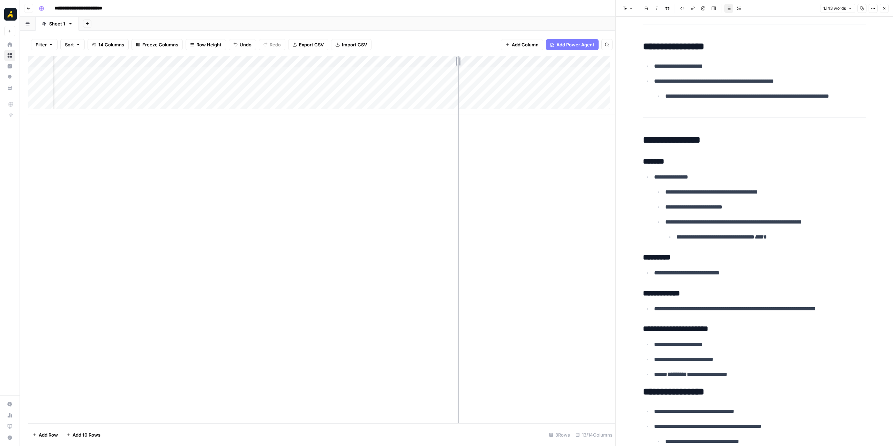
drag, startPoint x: 449, startPoint y: 63, endPoint x: 458, endPoint y: 63, distance: 8.4
click at [458, 63] on div "Add Column" at bounding box center [321, 85] width 587 height 59
click at [882, 7] on icon "button" at bounding box center [884, 8] width 4 height 4
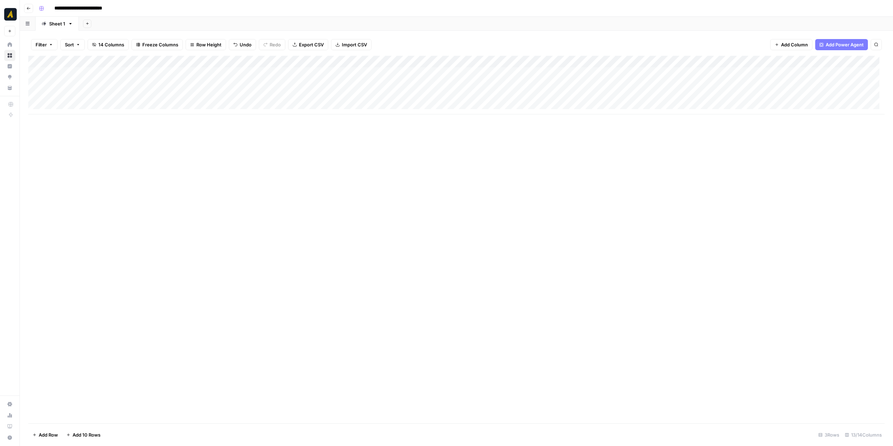
click at [436, 151] on div "Add Column" at bounding box center [456, 240] width 856 height 368
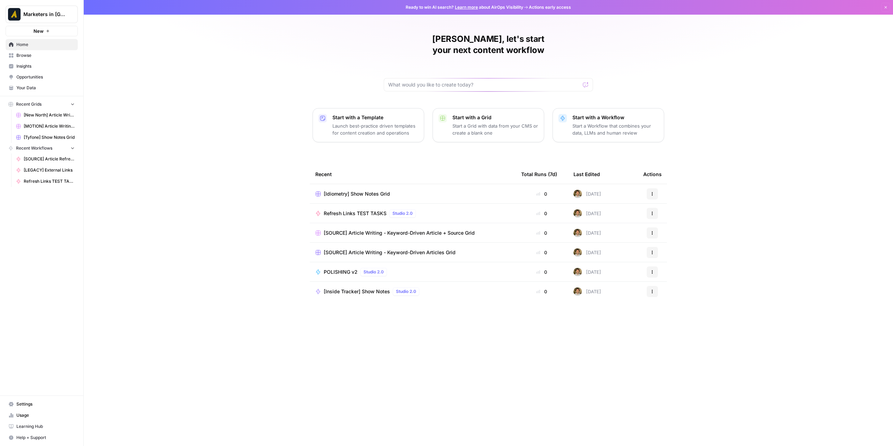
click at [42, 60] on link "Browse" at bounding box center [42, 55] width 72 height 11
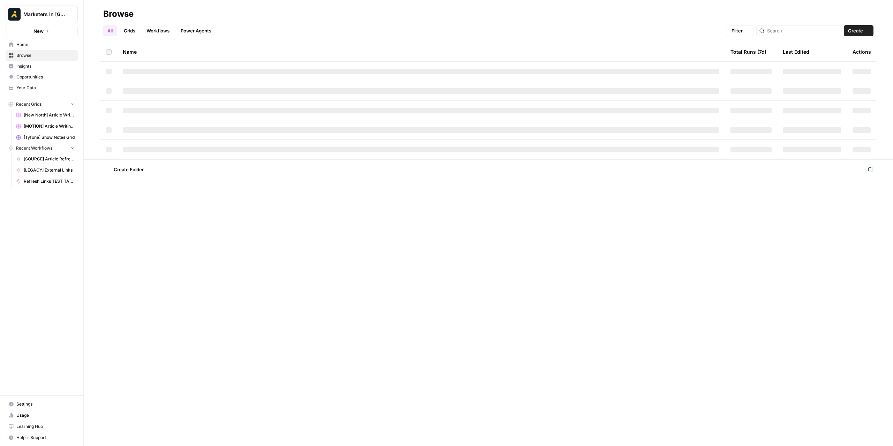
click at [40, 58] on span "Browse" at bounding box center [45, 55] width 58 height 6
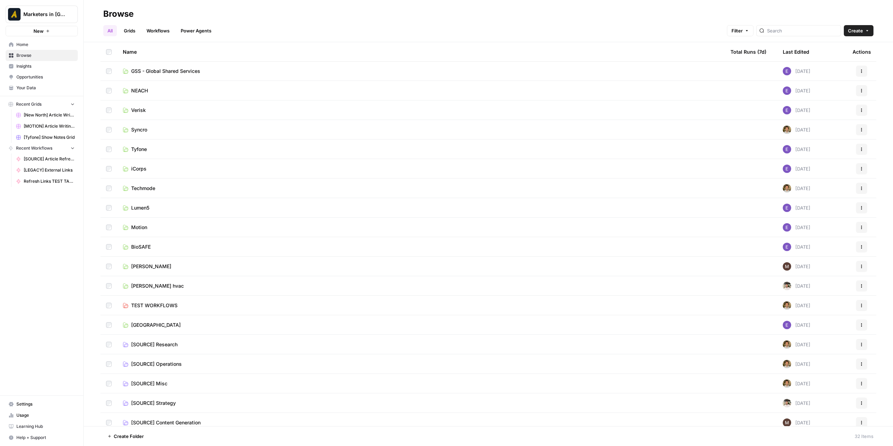
scroll to position [260, 0]
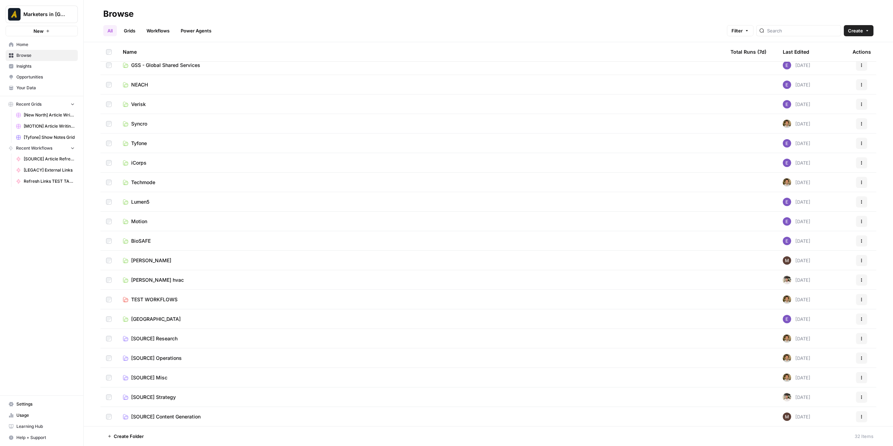
click at [171, 357] on span "[SOURCE] Operations" at bounding box center [156, 358] width 51 height 7
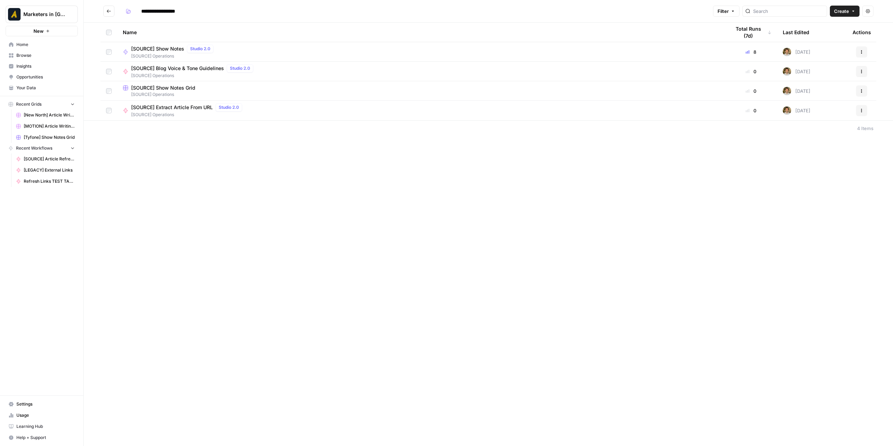
click at [209, 84] on div "[SOURCE] Show Notes Grid" at bounding box center [421, 87] width 596 height 7
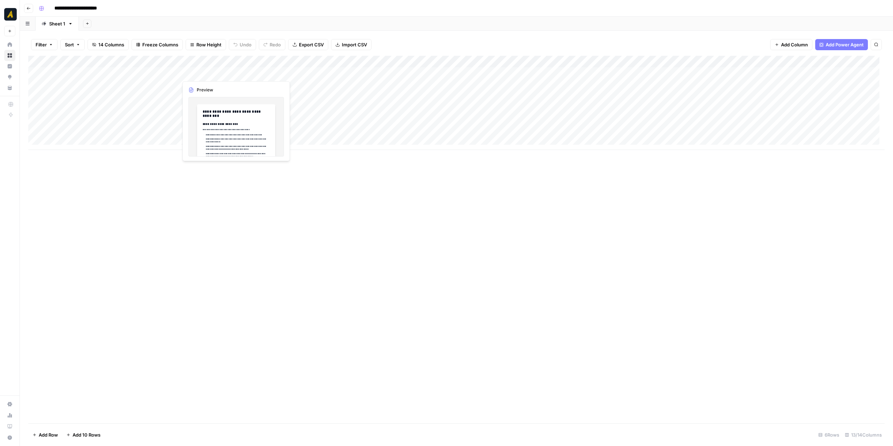
click at [197, 74] on div "Add Column" at bounding box center [456, 103] width 856 height 94
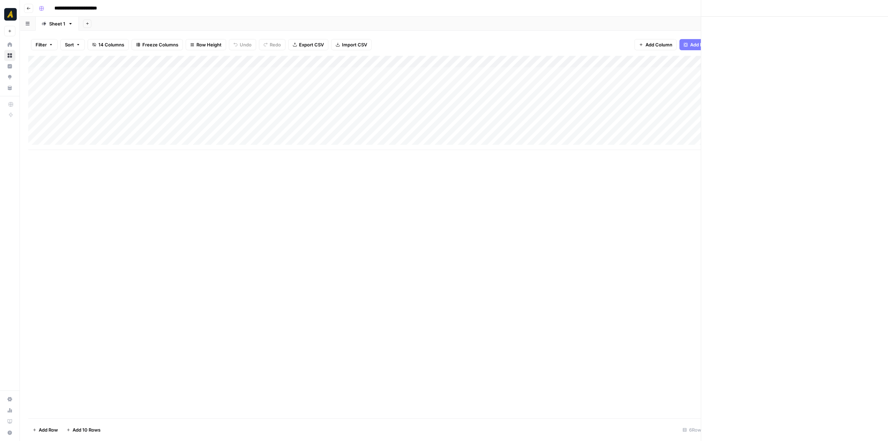
click at [197, 74] on div at bounding box center [210, 73] width 64 height 13
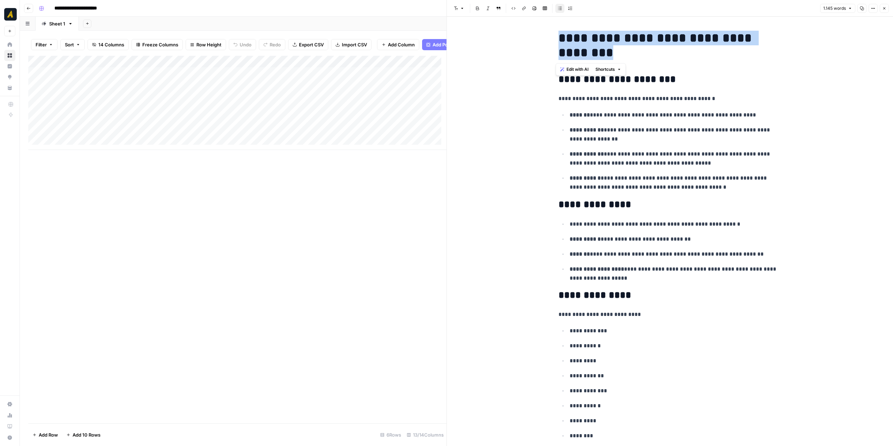
drag, startPoint x: 621, startPoint y: 54, endPoint x: 554, endPoint y: 40, distance: 68.1
click at [641, 36] on h1 "**********" at bounding box center [669, 45] width 223 height 29
drag, startPoint x: 622, startPoint y: 36, endPoint x: 673, endPoint y: 39, distance: 51.4
click at [673, 39] on h1 "**********" at bounding box center [669, 45] width 223 height 29
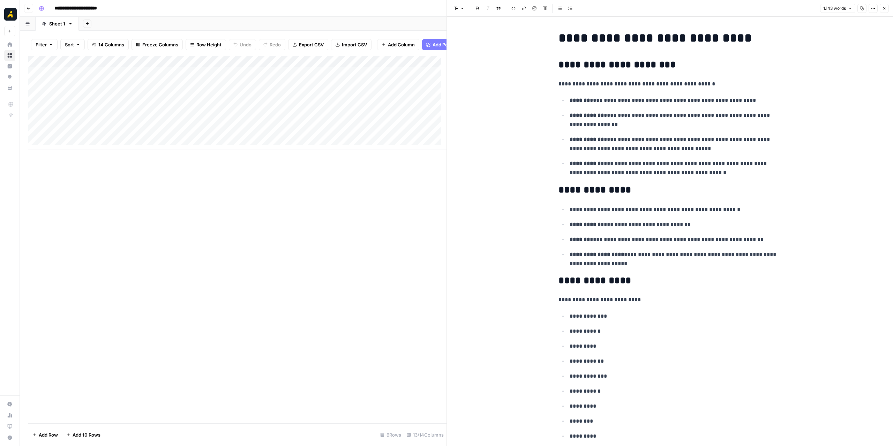
click at [776, 67] on h2 "**********" at bounding box center [669, 64] width 223 height 11
click at [863, 8] on icon "button" at bounding box center [862, 8] width 4 height 4
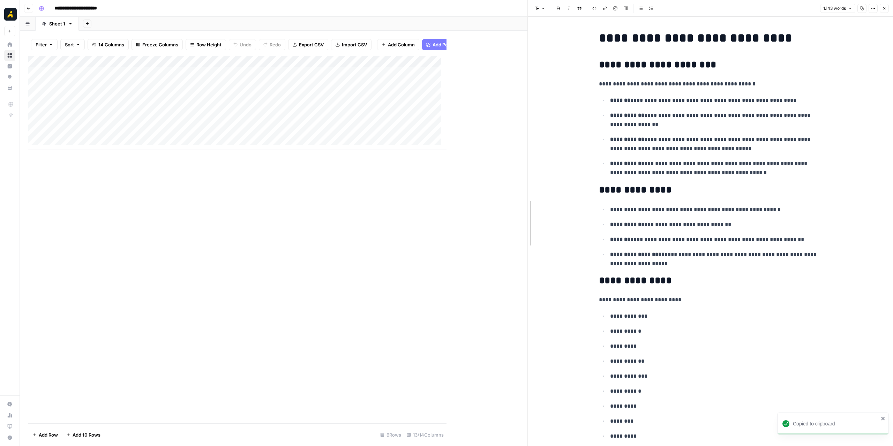
drag, startPoint x: 445, startPoint y: 188, endPoint x: 531, endPoint y: 195, distance: 86.7
click at [531, 195] on div at bounding box center [527, 223] width 7 height 446
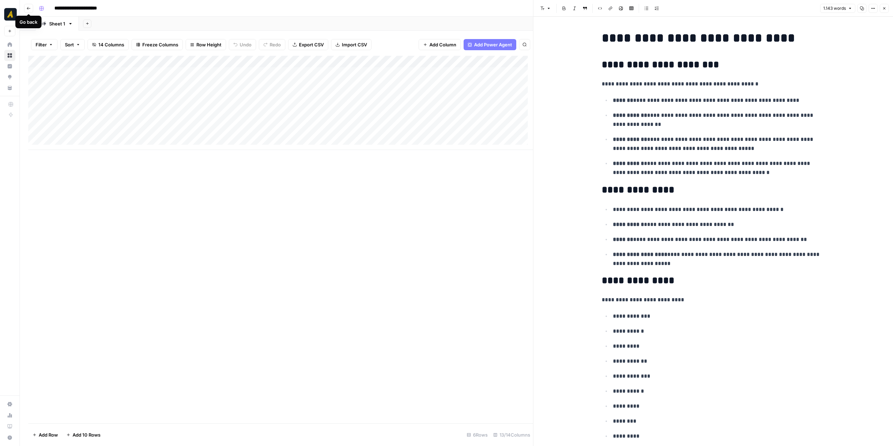
click at [30, 11] on button "Go back" at bounding box center [28, 8] width 9 height 9
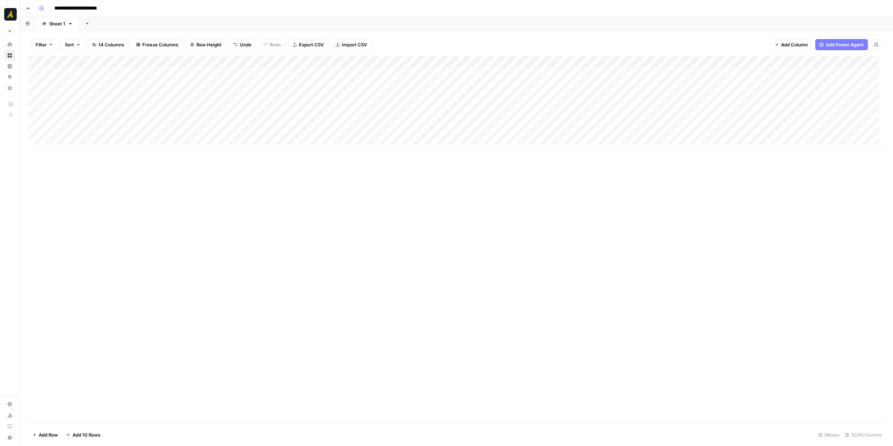
click at [30, 11] on button "Go back" at bounding box center [28, 8] width 9 height 9
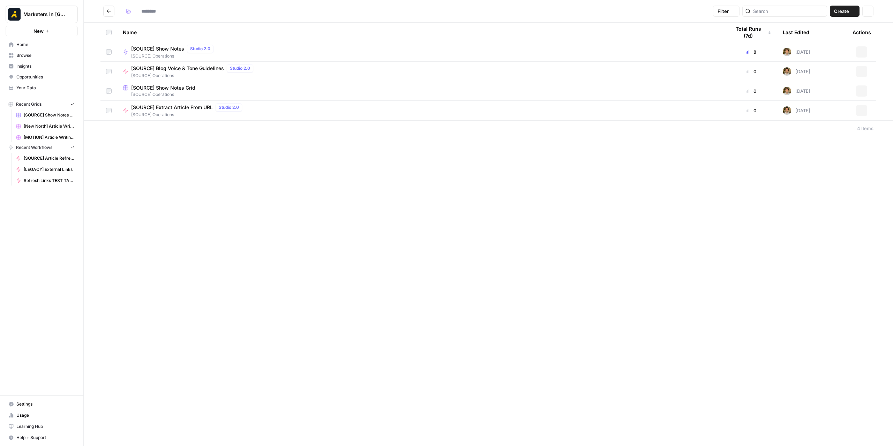
type input "**********"
click at [108, 8] on div "Marketers in [GEOGRAPHIC_DATA]" at bounding box center [123, 14] width 84 height 13
click at [110, 9] on icon "Go back" at bounding box center [108, 11] width 5 height 5
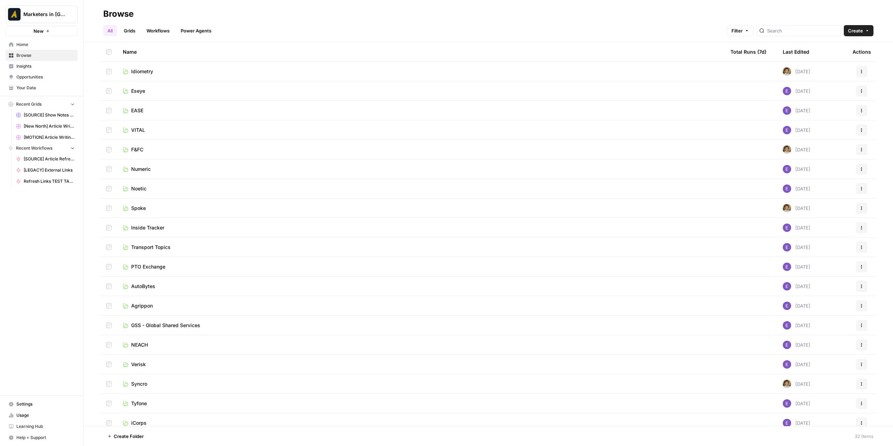
click at [154, 252] on td "Transport Topics" at bounding box center [420, 246] width 607 height 19
click at [154, 249] on span "Transport Topics" at bounding box center [150, 247] width 39 height 7
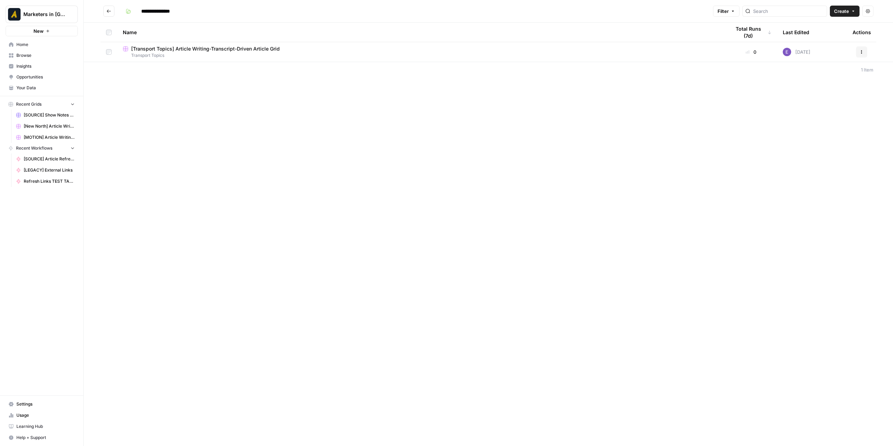
click at [202, 51] on span "[Transport Topics] Article Writing-Transcript-Driven Article Grid" at bounding box center [205, 48] width 149 height 7
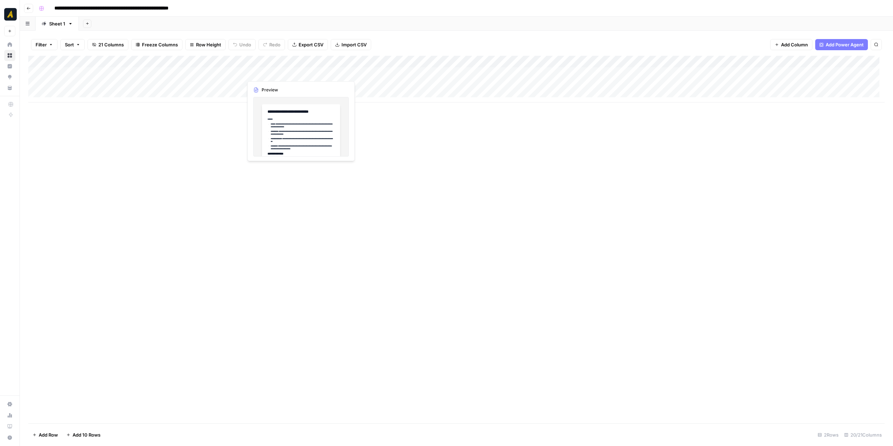
click at [251, 72] on div "Add Column" at bounding box center [456, 79] width 856 height 47
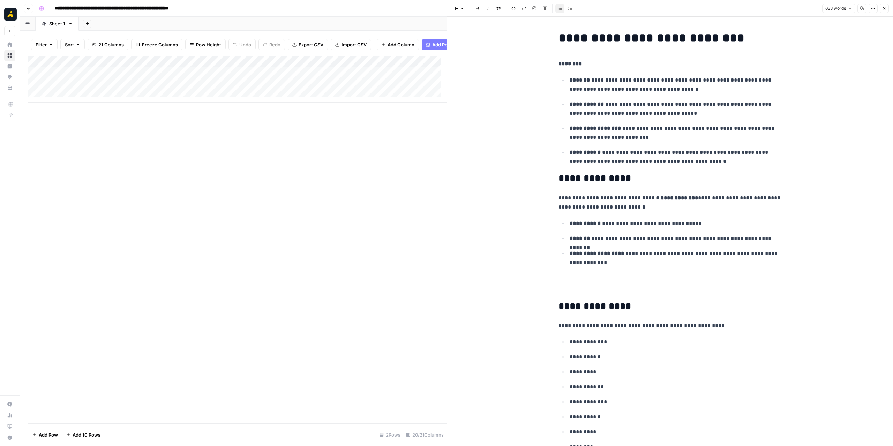
click at [881, 9] on button "Close" at bounding box center [883, 8] width 9 height 9
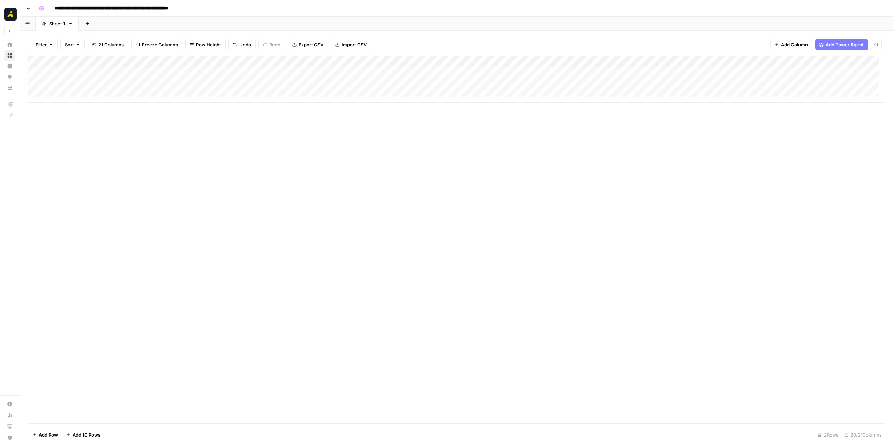
click at [32, 9] on button "Go back" at bounding box center [28, 8] width 9 height 9
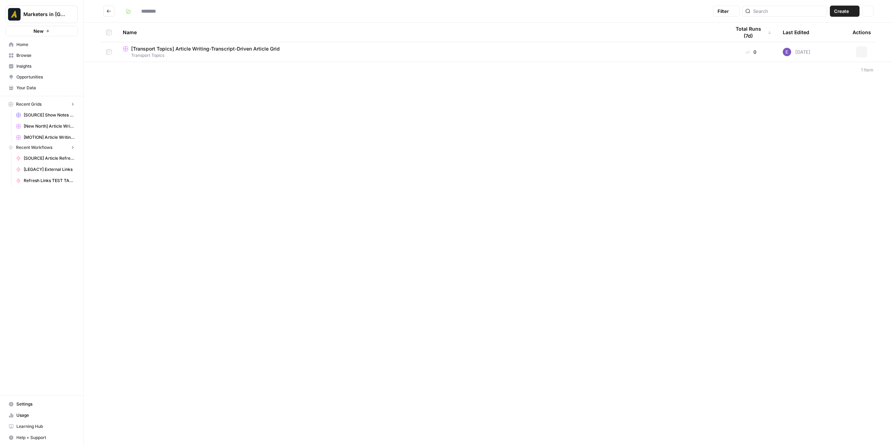
type input "**********"
click at [105, 9] on button "Go back" at bounding box center [108, 11] width 11 height 11
